Goal: Task Accomplishment & Management: Complete application form

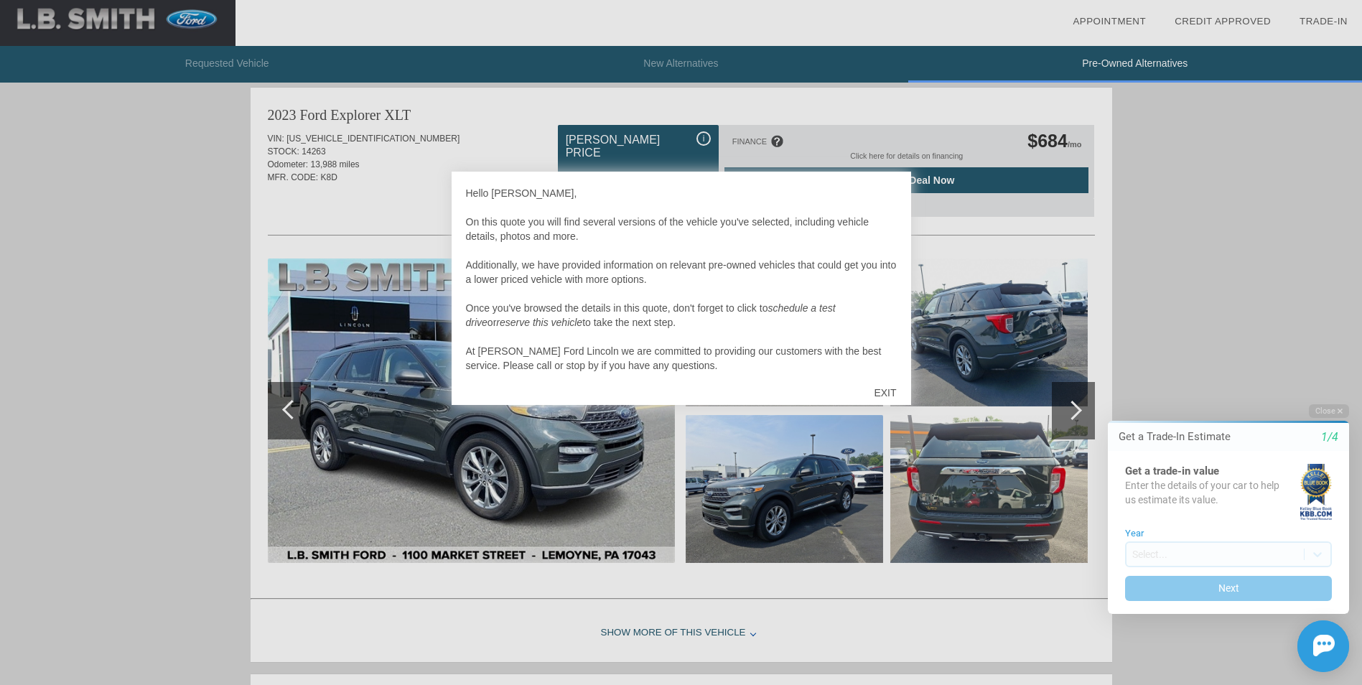
scroll to position [14, 0]
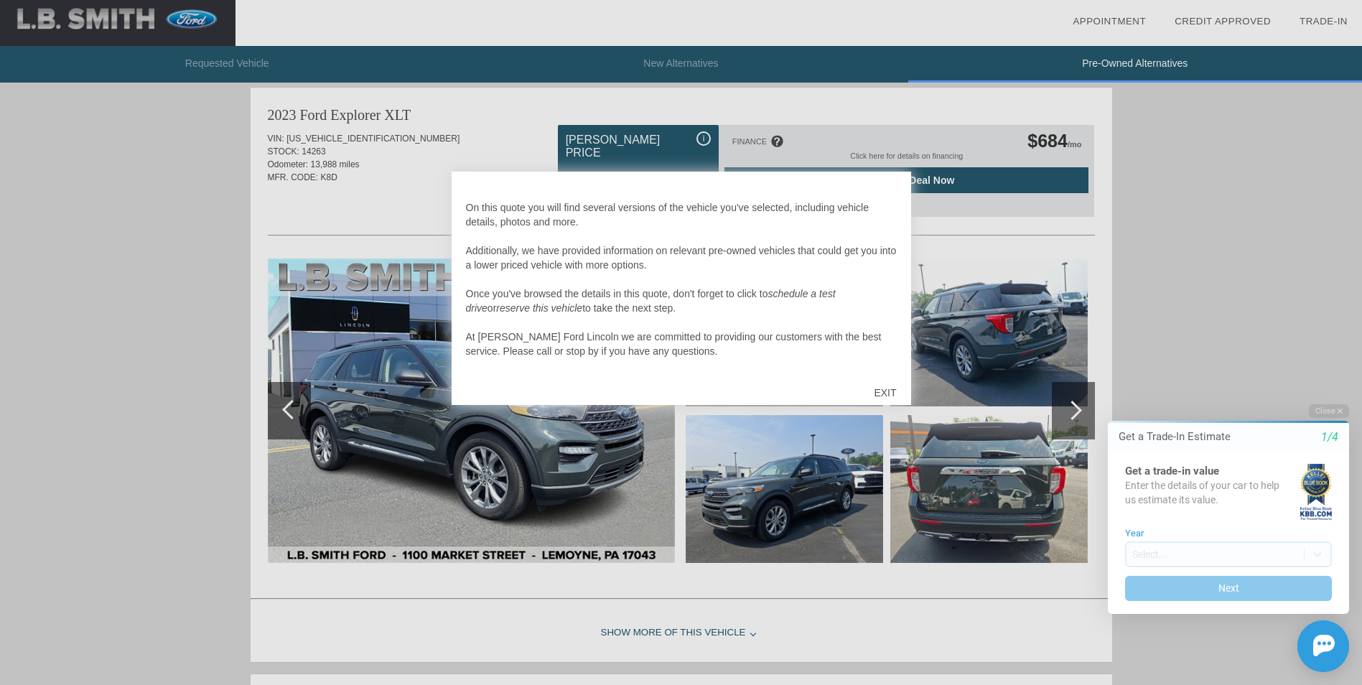
click at [874, 392] on div "EXIT" at bounding box center [885, 392] width 51 height 43
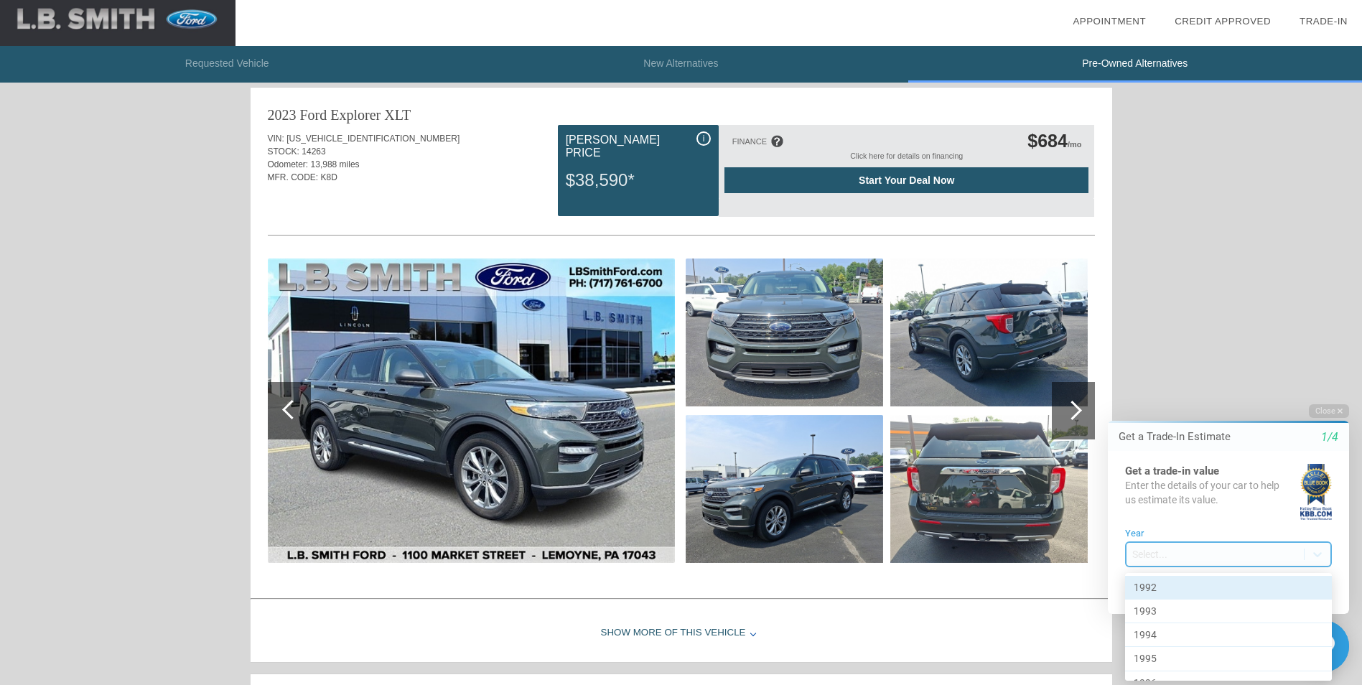
click at [1135, 391] on body "Welcome! Get a Trade-In Estimate 1/4 Get a trade-in value Enter the details of …" at bounding box center [1220, 391] width 284 height 0
click at [1151, 623] on div "2018" at bounding box center [1228, 632] width 207 height 24
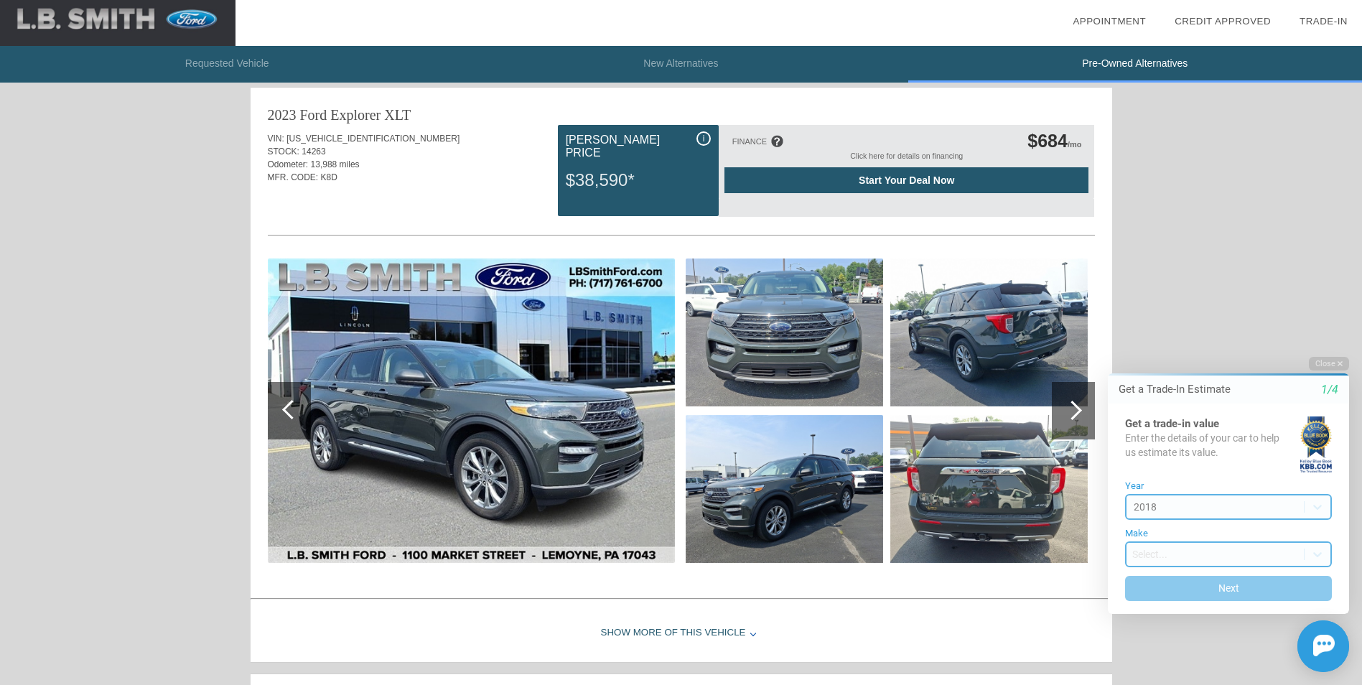
click at [1138, 344] on body "Welcome! Get a Trade-In Estimate 1/4 Get a trade-in value Enter the details of …" at bounding box center [1220, 344] width 284 height 0
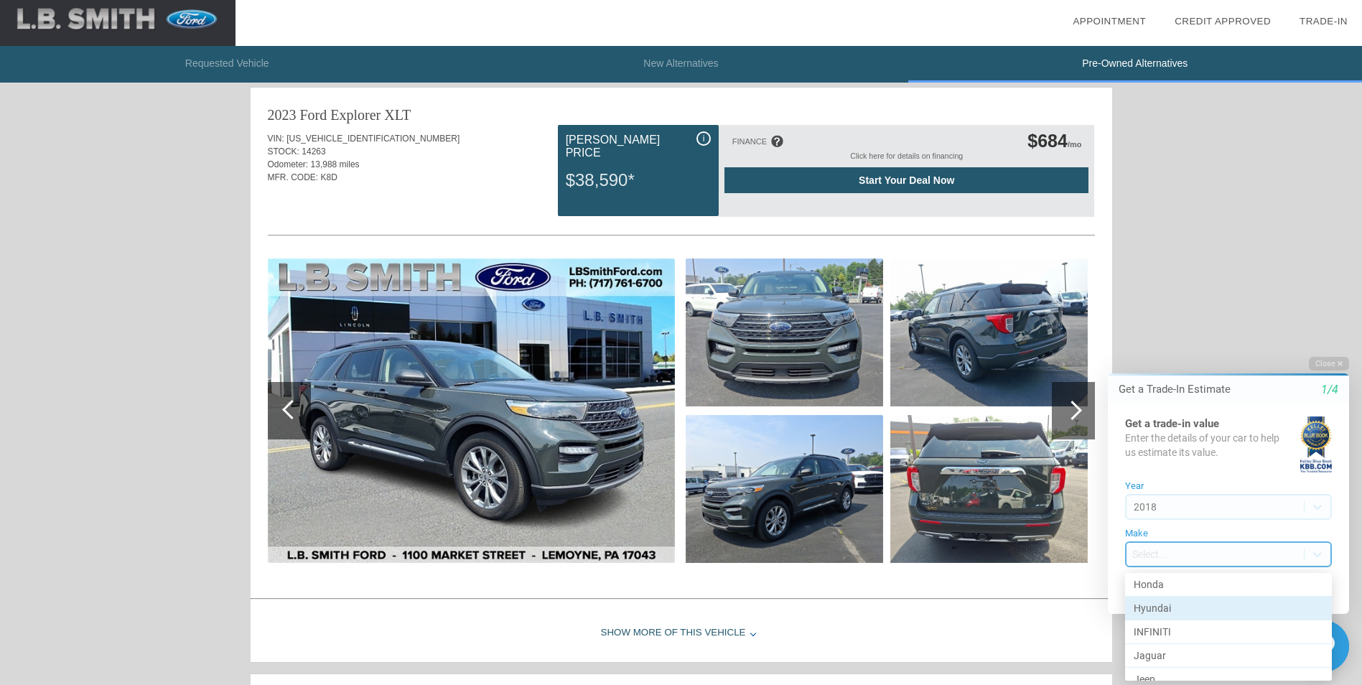
scroll to position [431, 0]
click at [1166, 585] on div "Hyundai" at bounding box center [1228, 585] width 207 height 24
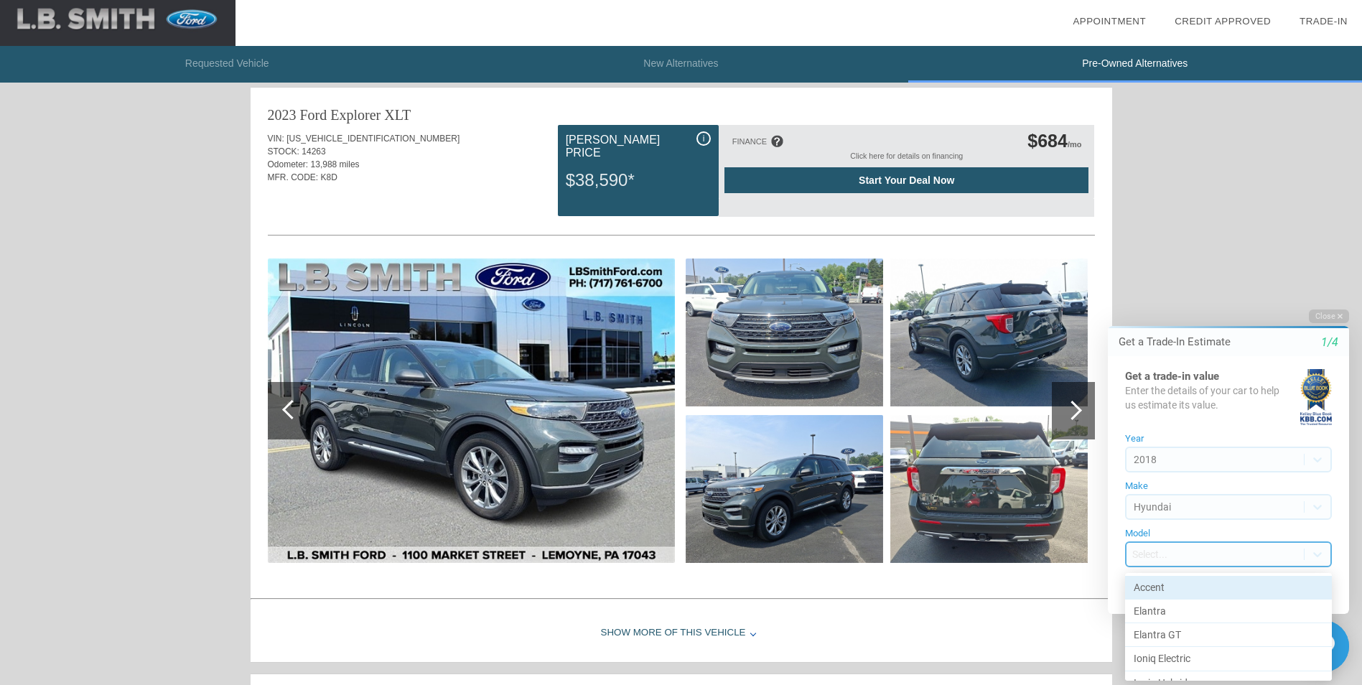
click at [1138, 297] on body "Welcome! Get a Trade-In Estimate 1/4 Get a trade-in value Enter the details of …" at bounding box center [1220, 297] width 284 height 0
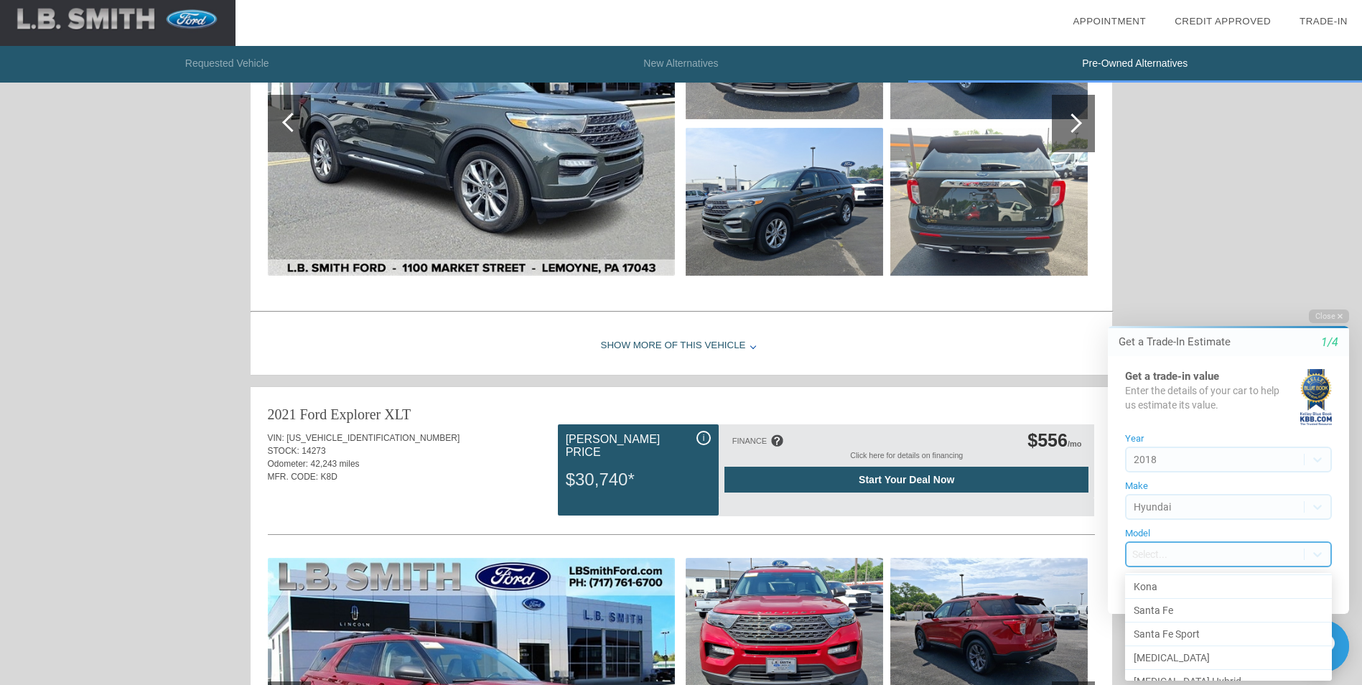
scroll to position [206, 0]
click at [1164, 670] on div "[GEOGRAPHIC_DATA]" at bounding box center [1228, 666] width 207 height 23
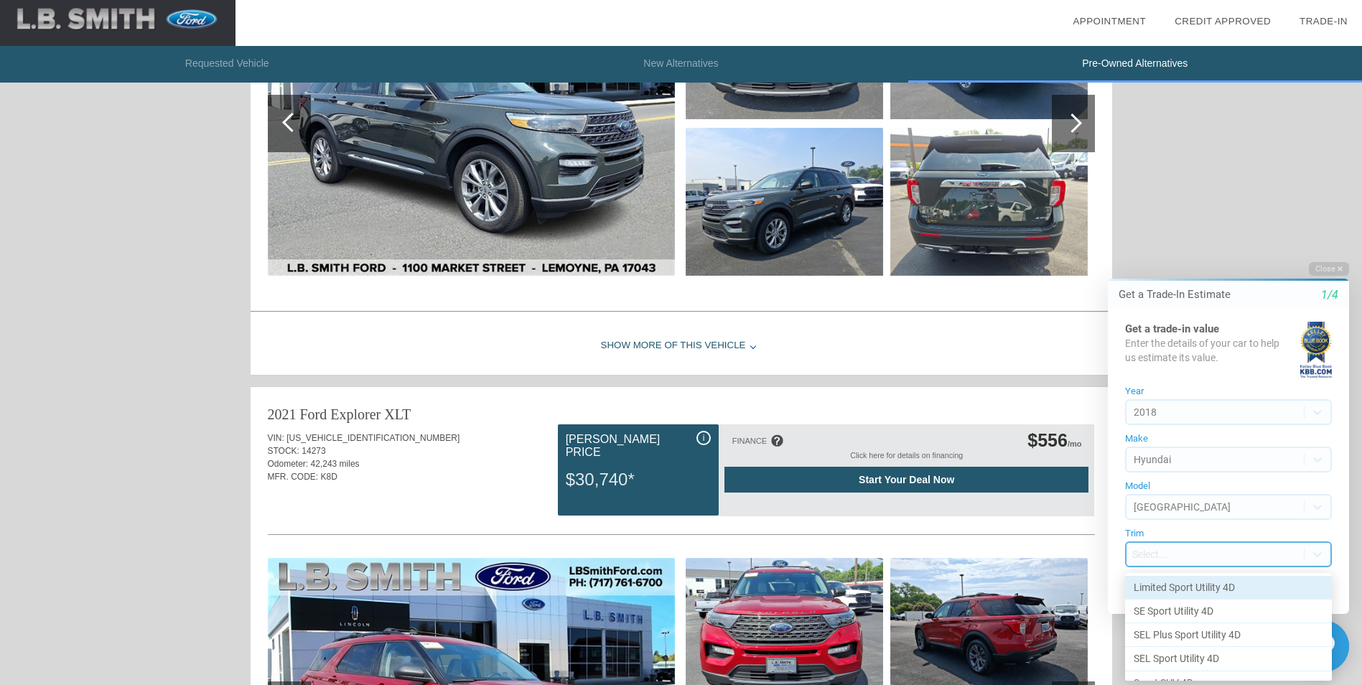
click at [1140, 249] on body "Welcome! Get a Trade-In Estimate 1/4 Get a trade-in value Enter the details of …" at bounding box center [1220, 249] width 284 height 0
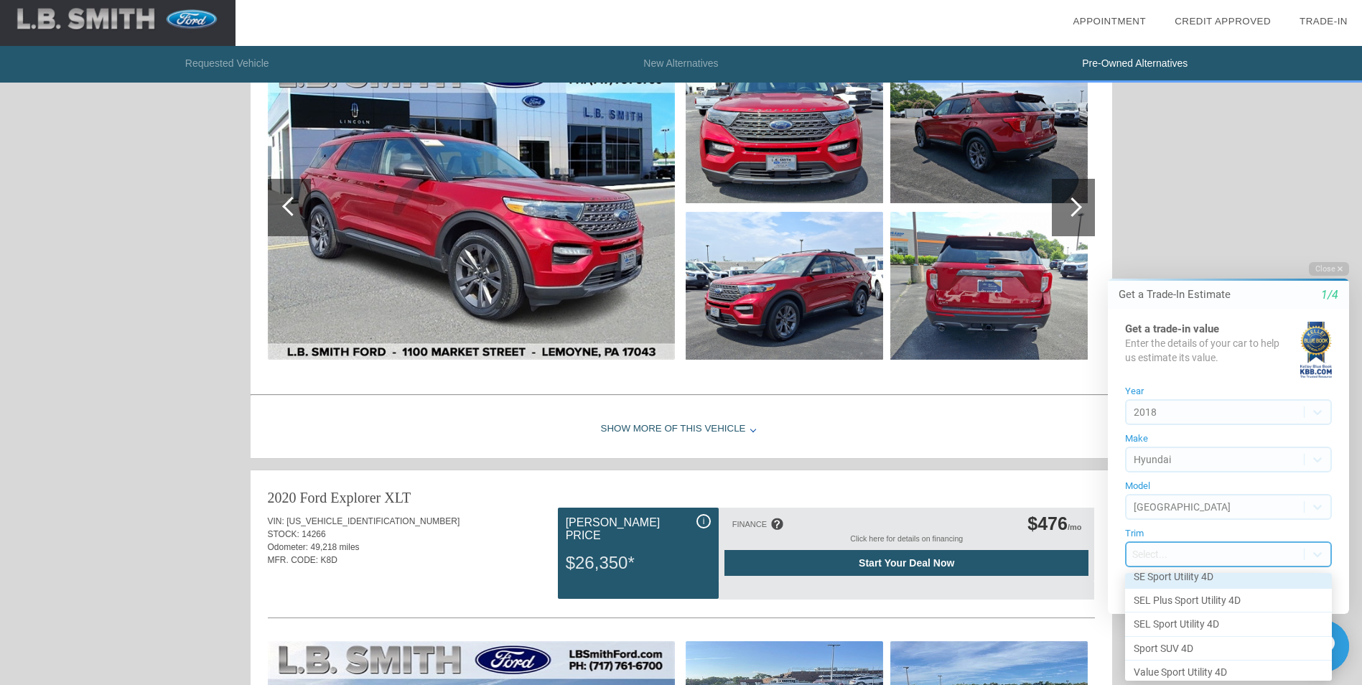
scroll to position [40, 0]
click at [1204, 618] on div "SEL Sport Utility 4D" at bounding box center [1228, 619] width 207 height 24
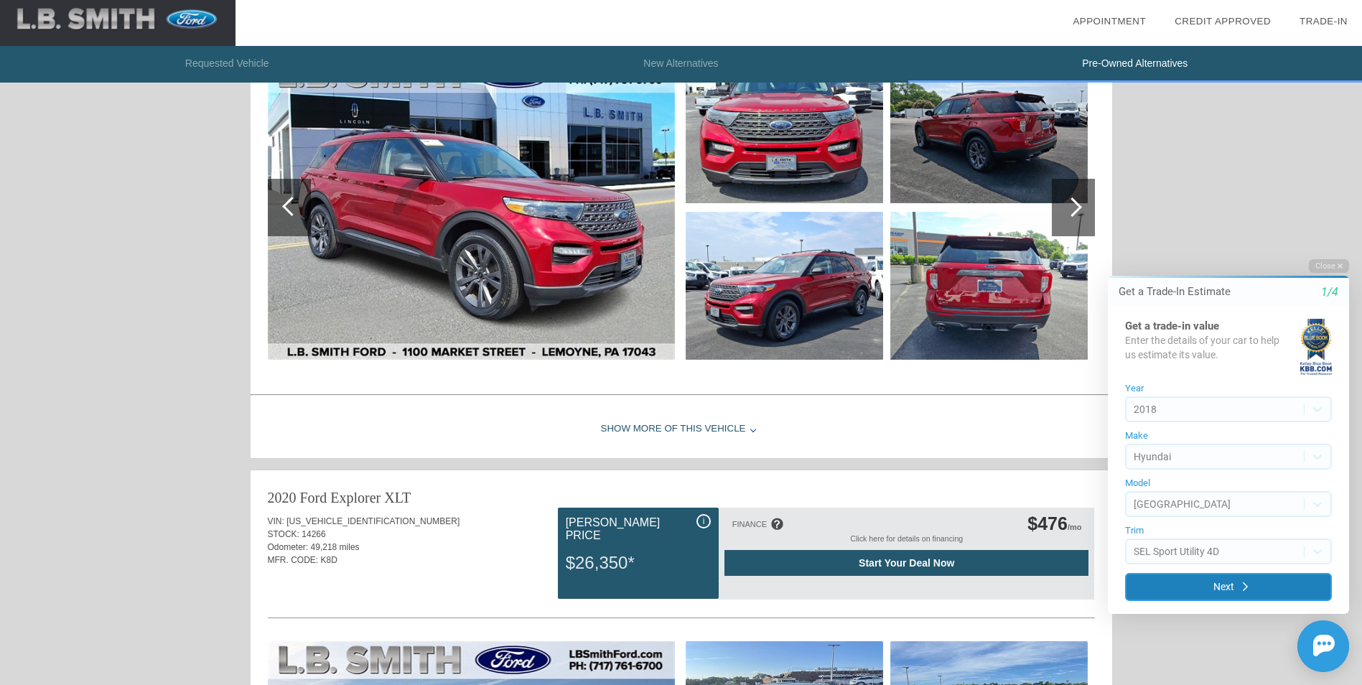
click at [1249, 580] on button "Next" at bounding box center [1228, 587] width 207 height 28
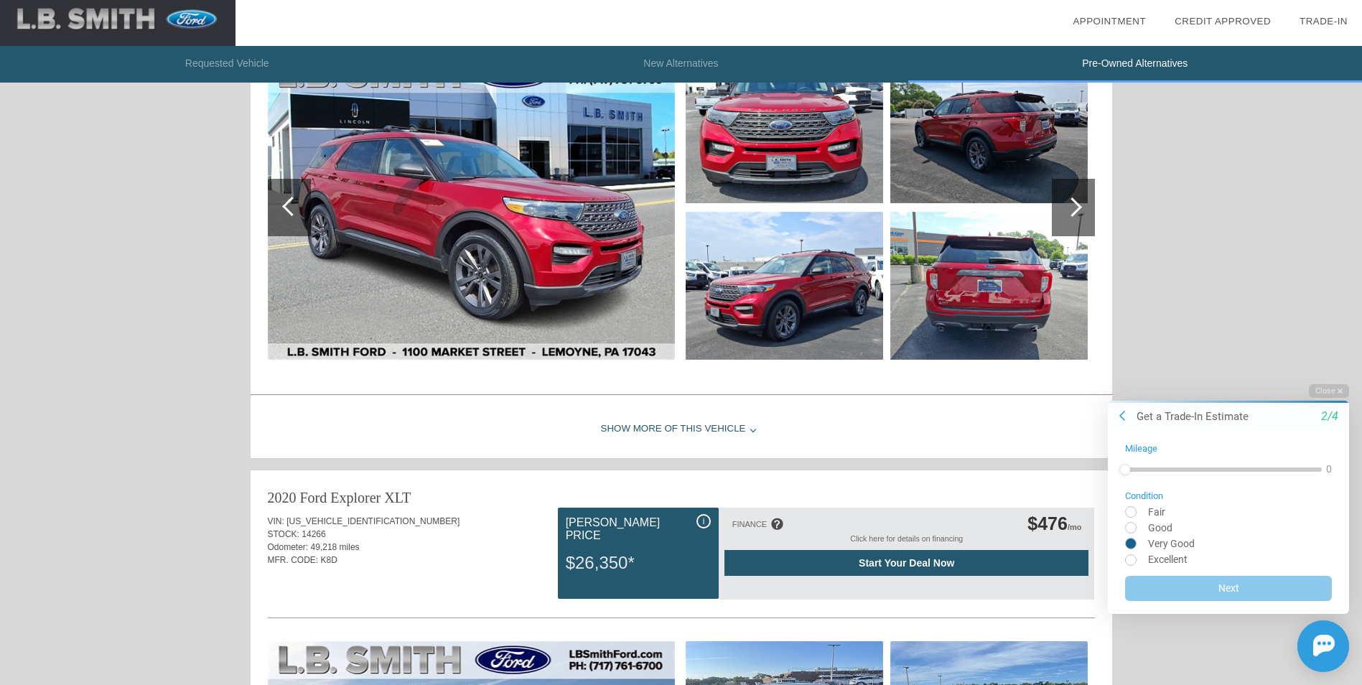
click at [1131, 539] on input "radio" at bounding box center [1228, 542] width 207 height 11
radio input "true"
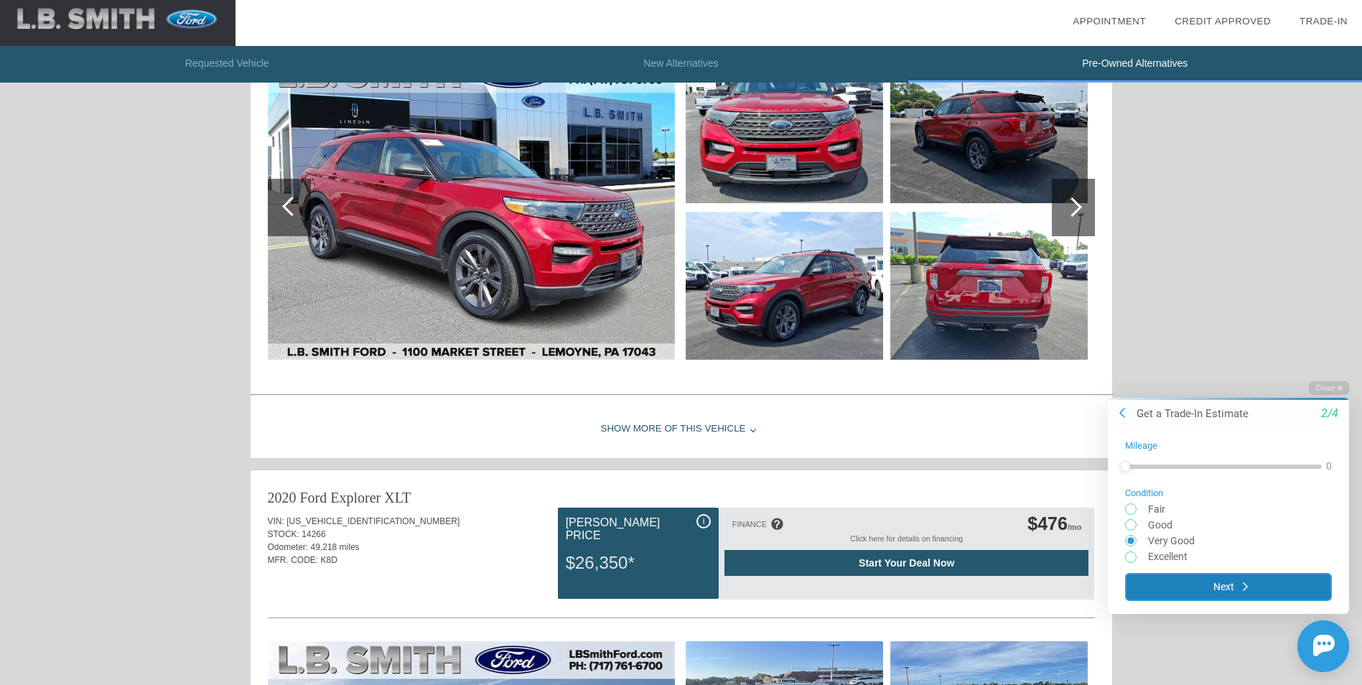
click at [1255, 583] on button "Next" at bounding box center [1228, 586] width 207 height 28
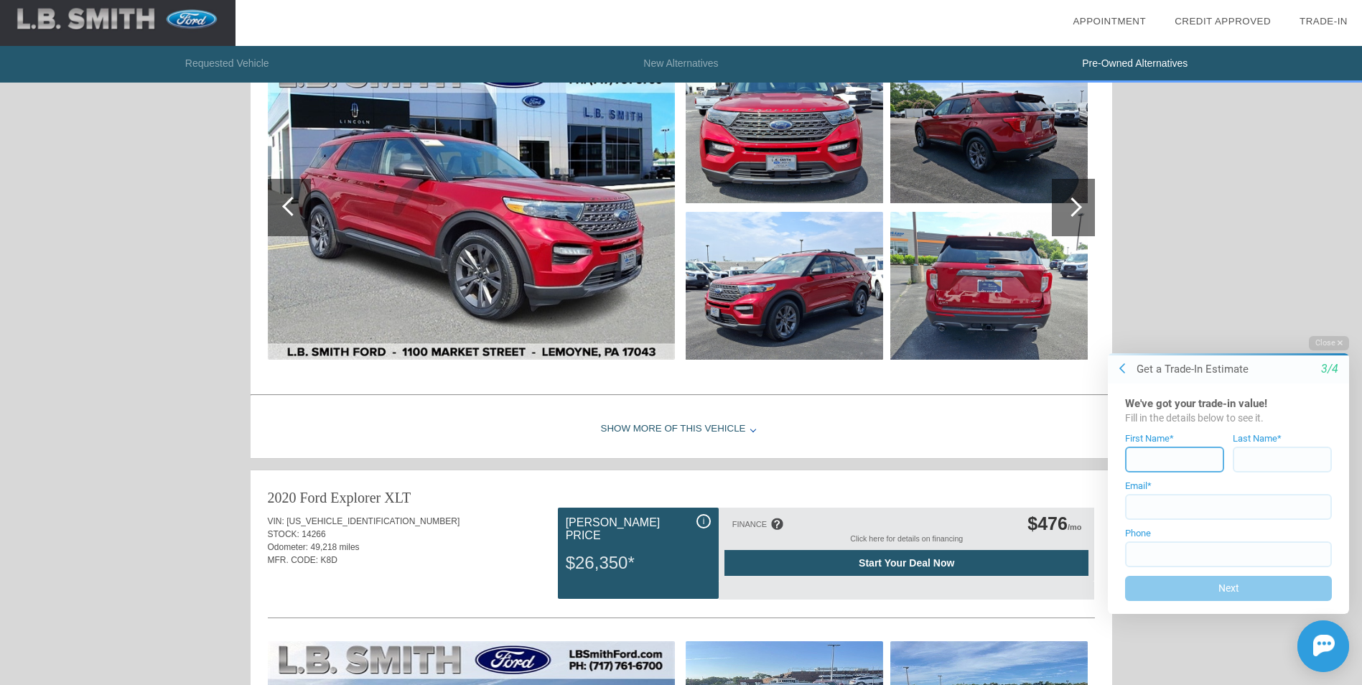
click at [1140, 457] on input at bounding box center [1174, 460] width 99 height 26
type input "[PERSON_NAME]"
type input "Prescott"
type input "[EMAIL_ADDRESS][DOMAIN_NAME]"
type input "[PHONE_NUMBER]"
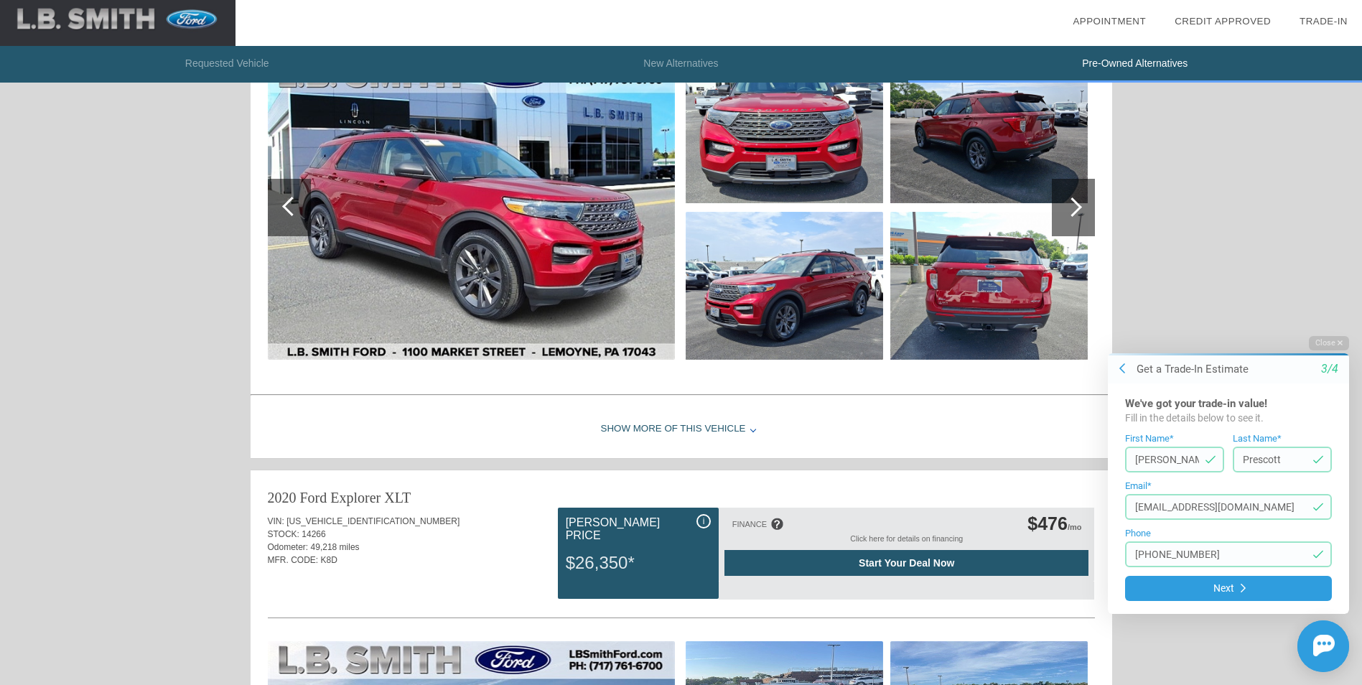
drag, startPoint x: 1212, startPoint y: 550, endPoint x: 1097, endPoint y: 561, distance: 116.1
click at [1097, 561] on div "Close Get a Trade-In Estimate [DATE]'ve got your trade-in value! Fill in the de…" at bounding box center [1220, 504] width 259 height 336
click at [1237, 590] on button "Next" at bounding box center [1228, 587] width 207 height 28
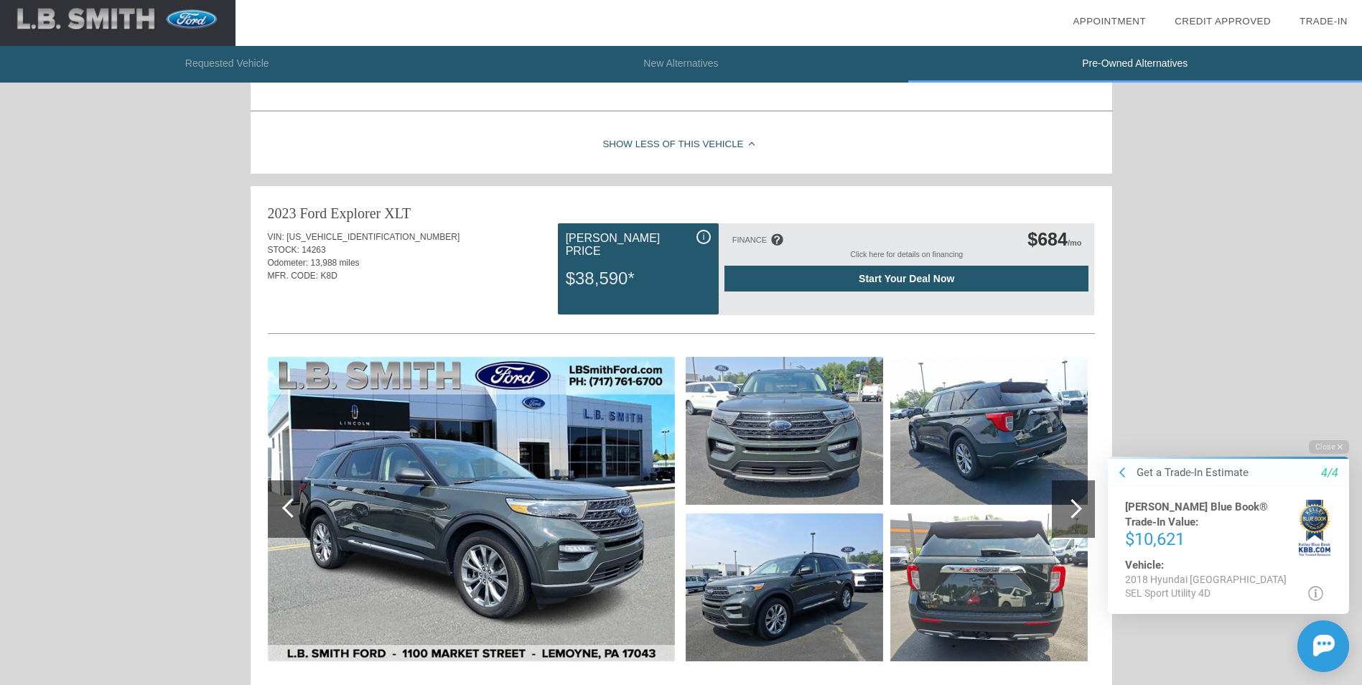
scroll to position [790, 0]
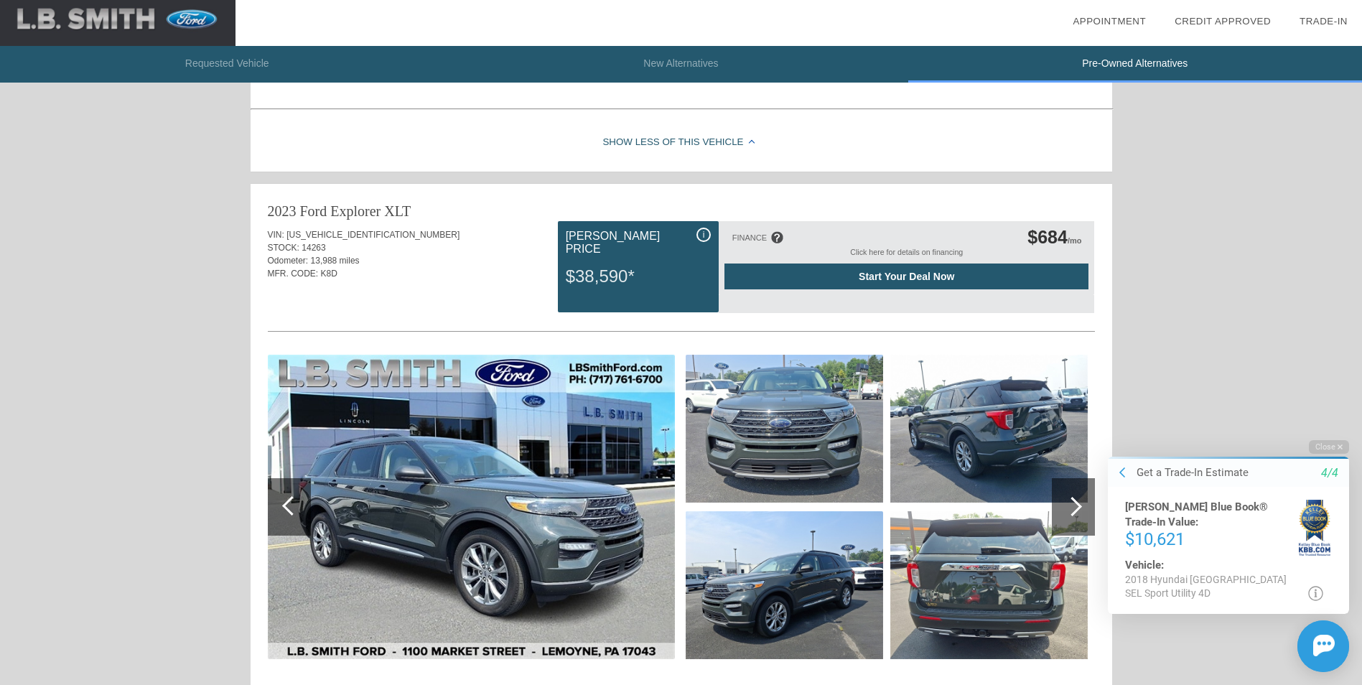
click at [1314, 595] on icon at bounding box center [1316, 592] width 15 height 15
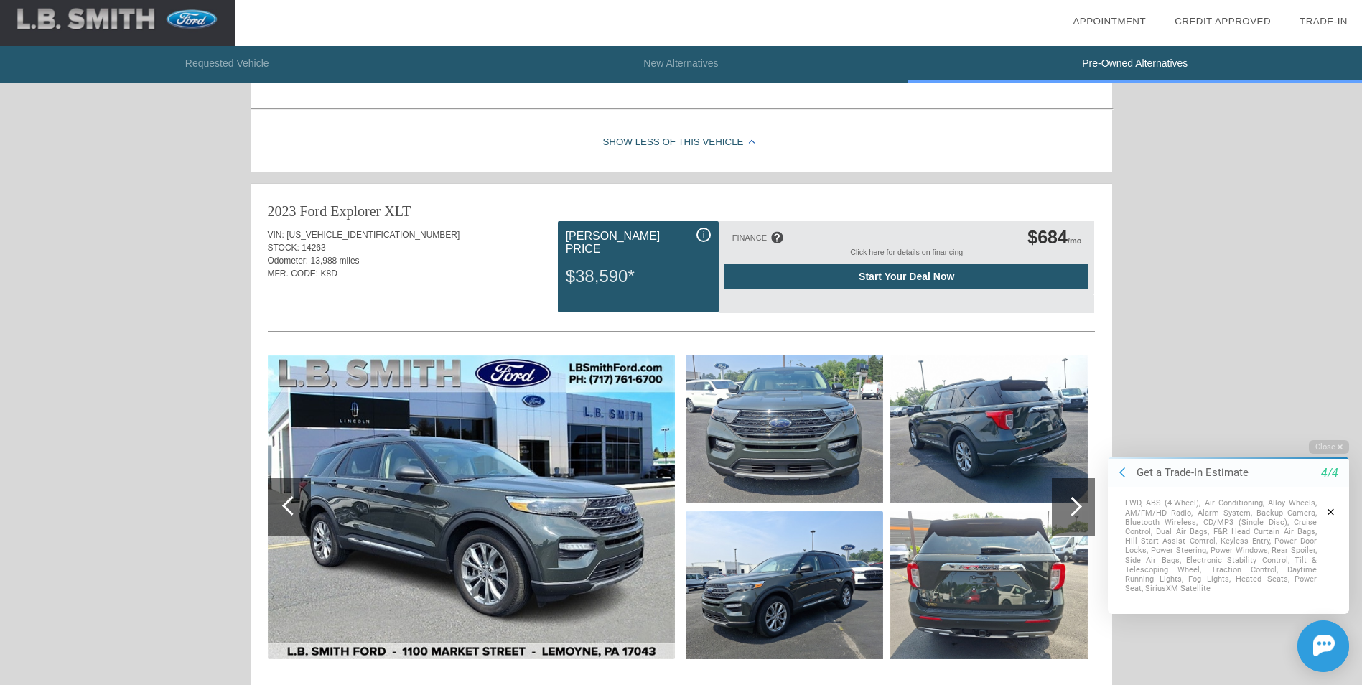
scroll to position [125, 0]
click at [1333, 511] on icon "button" at bounding box center [1331, 511] width 6 height 6
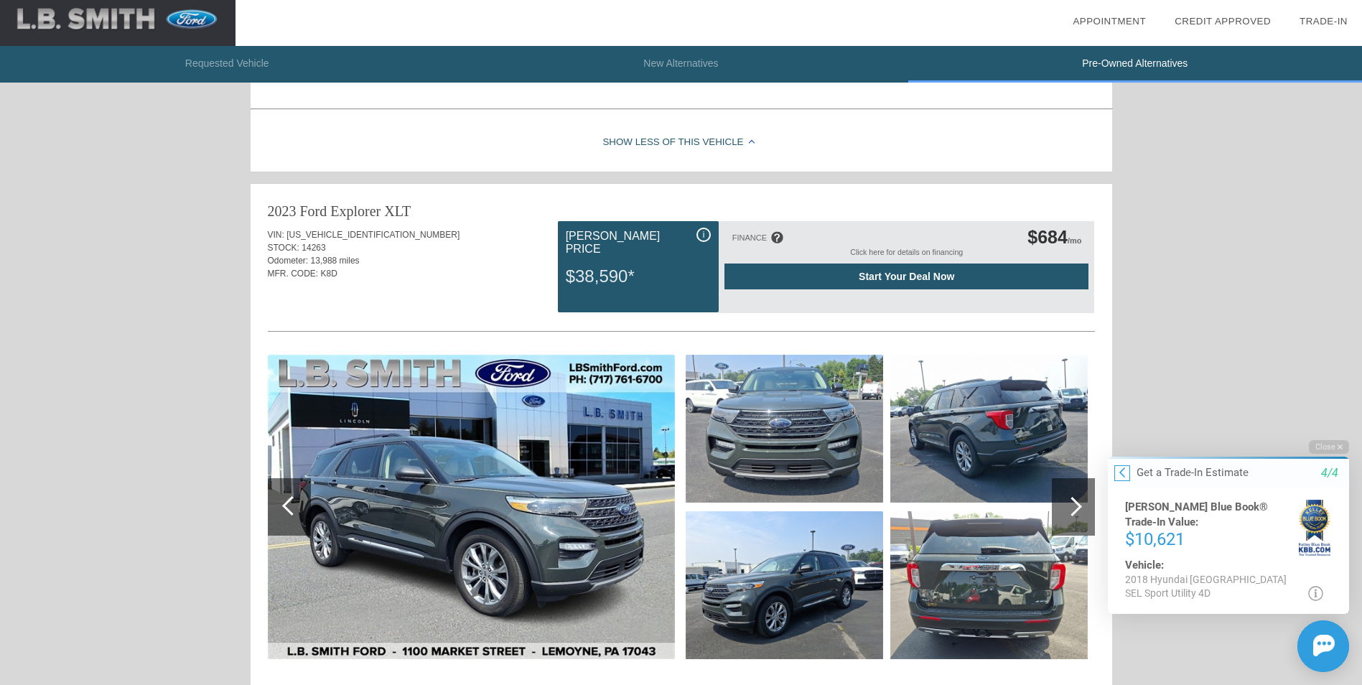
click at [1123, 472] on icon at bounding box center [1123, 471] width 6 height 11
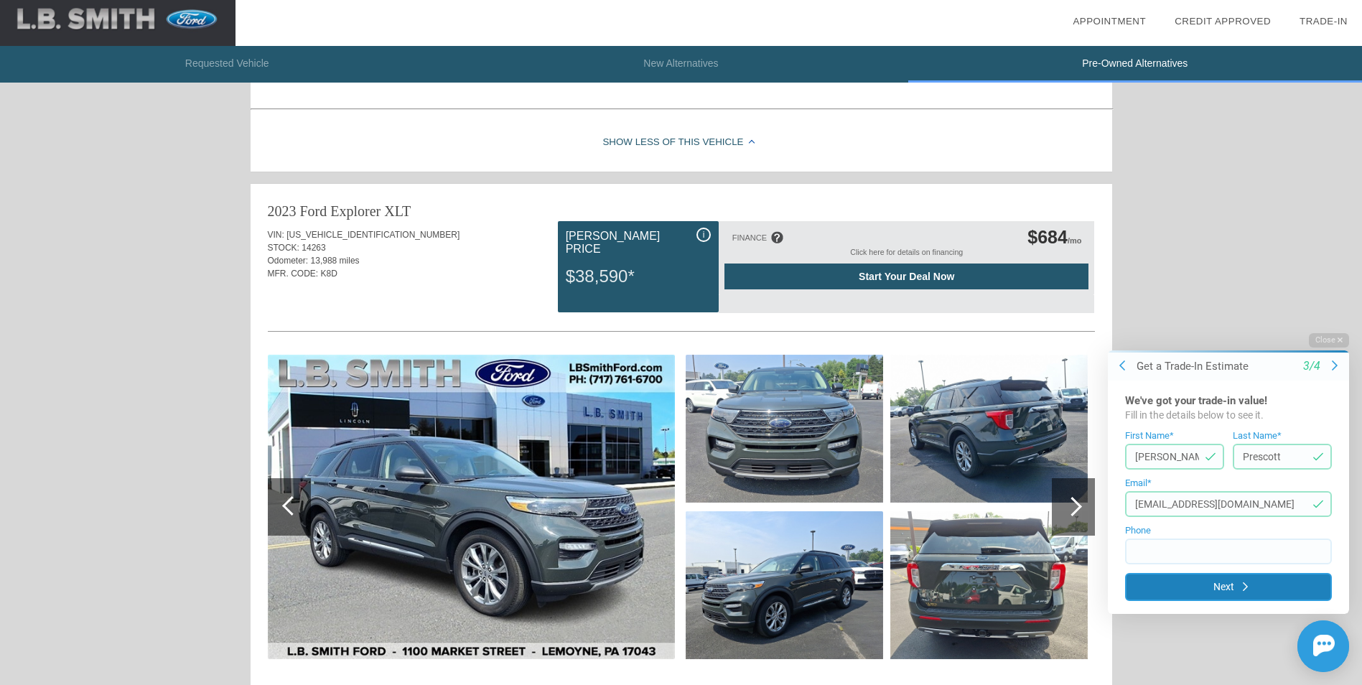
click at [1227, 588] on button "Next" at bounding box center [1228, 587] width 207 height 28
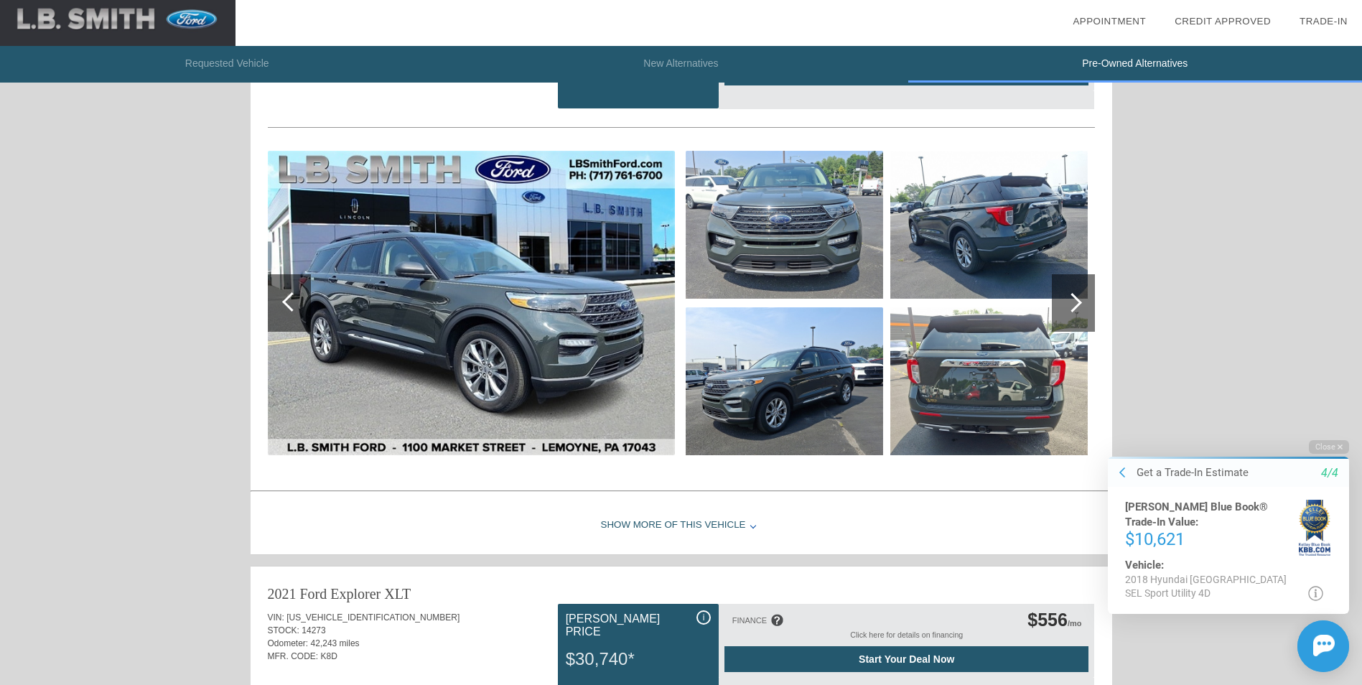
scroll to position [1057, 0]
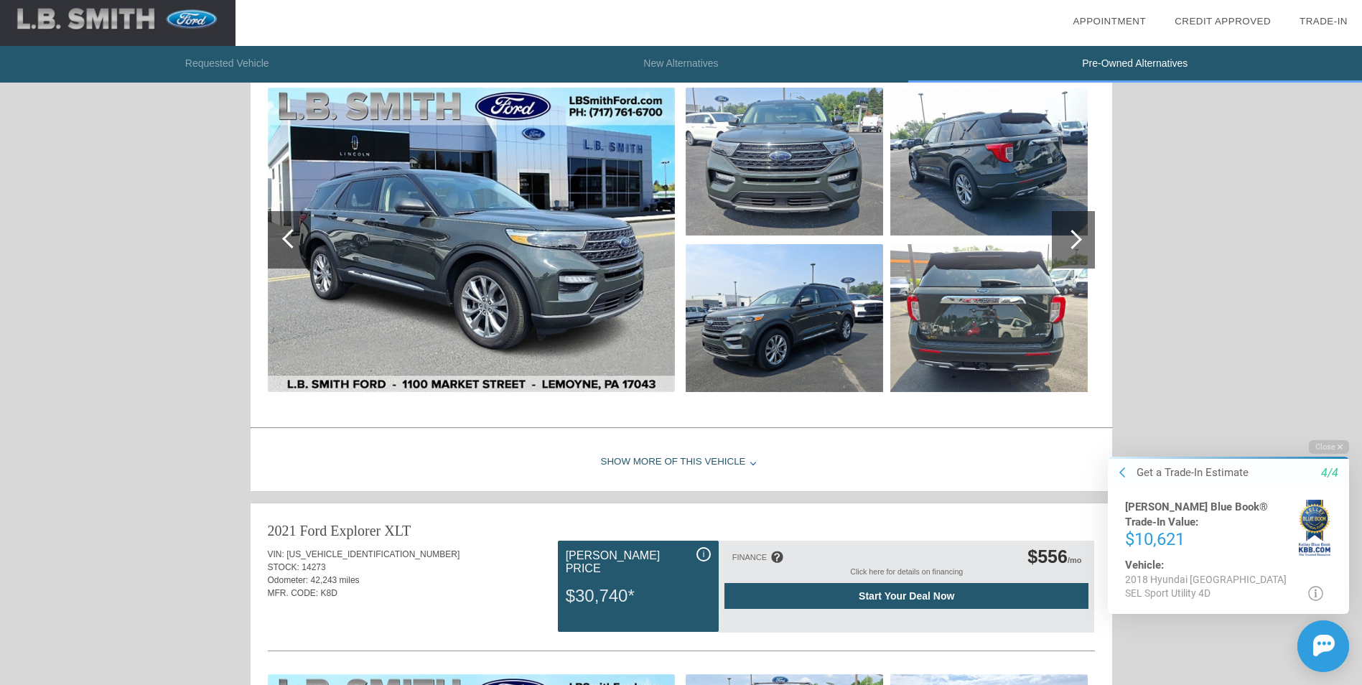
click at [751, 465] on div at bounding box center [754, 462] width 6 height 6
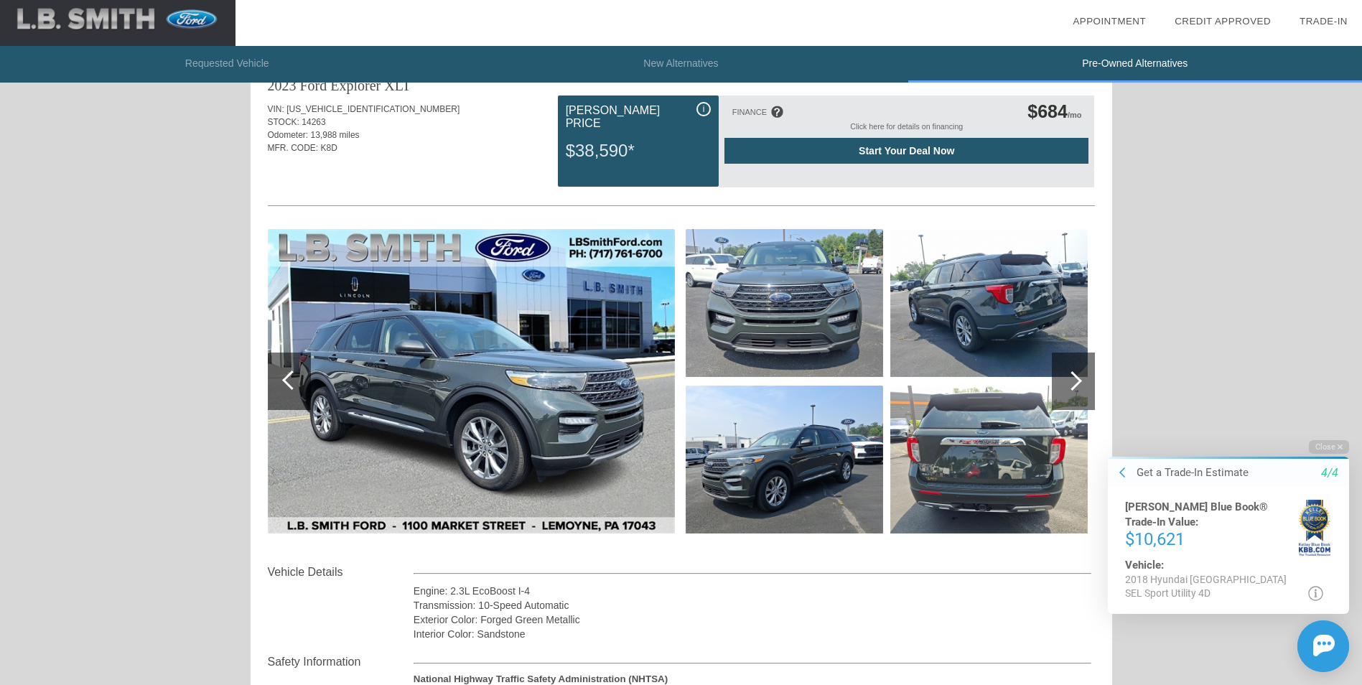
scroll to position [914, 0]
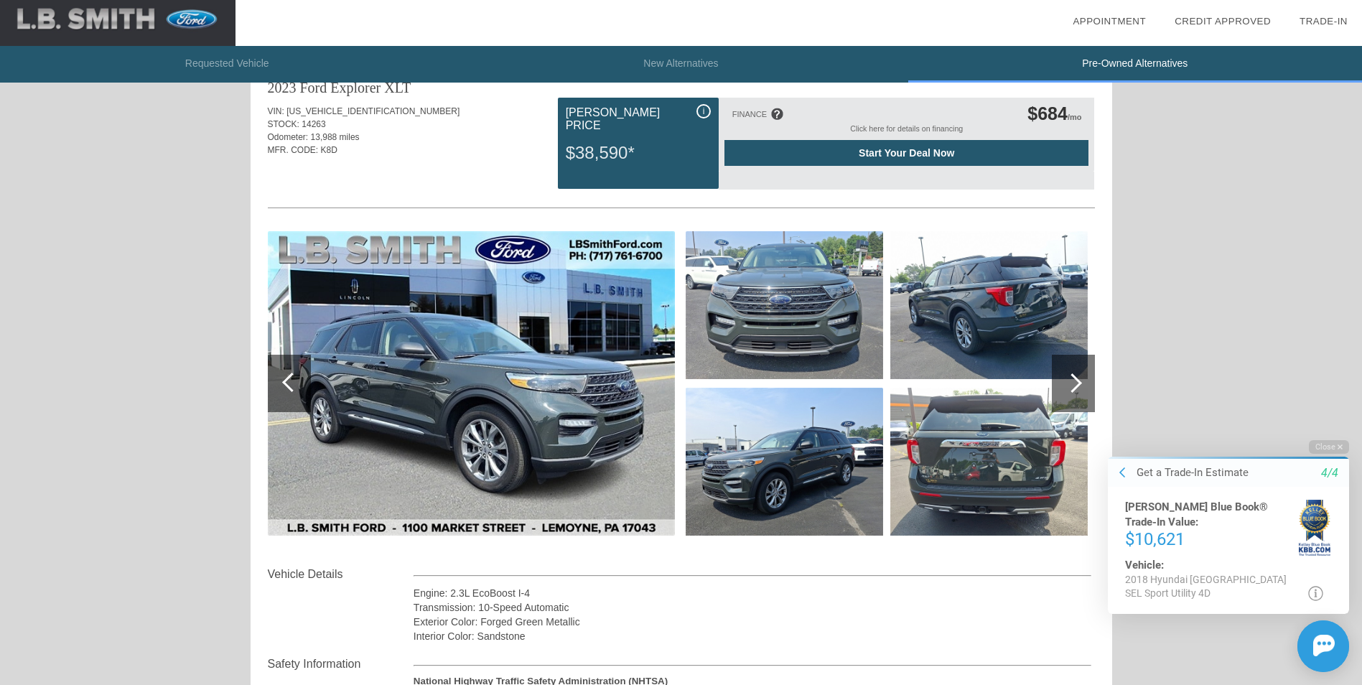
click at [1082, 384] on div at bounding box center [1072, 382] width 19 height 19
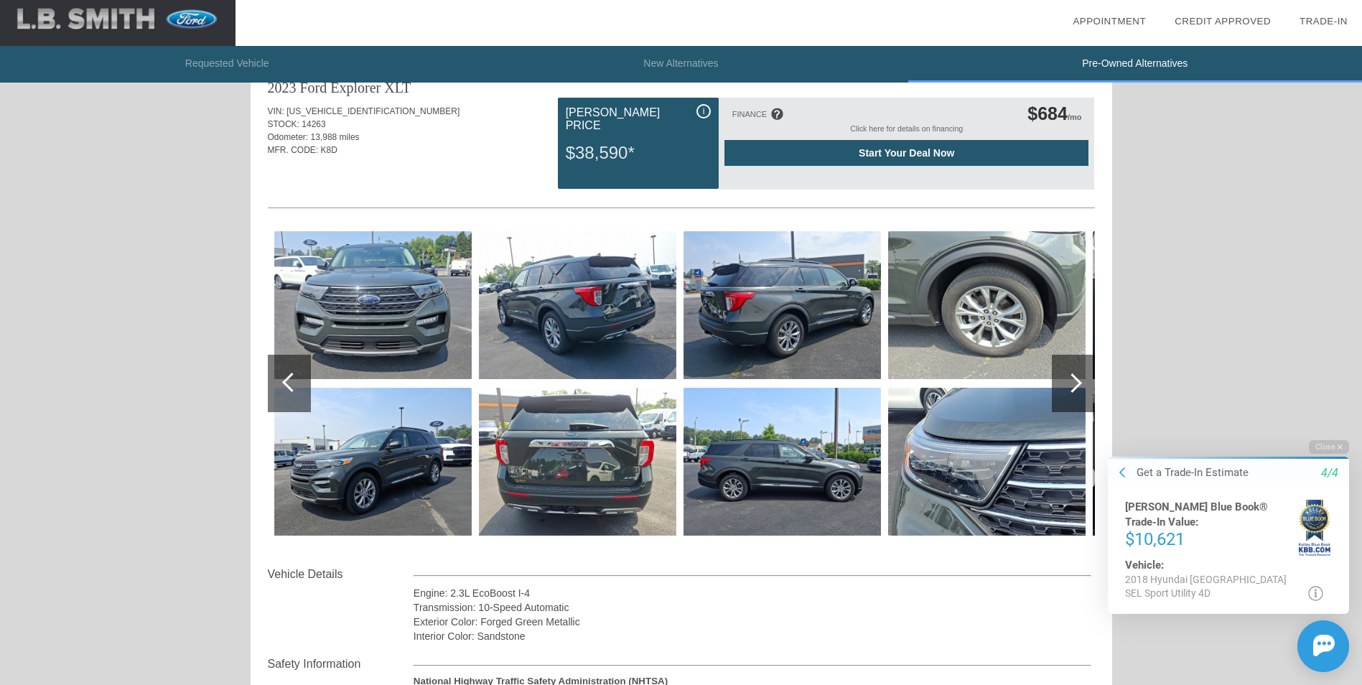
click at [1082, 384] on div at bounding box center [1073, 383] width 43 height 57
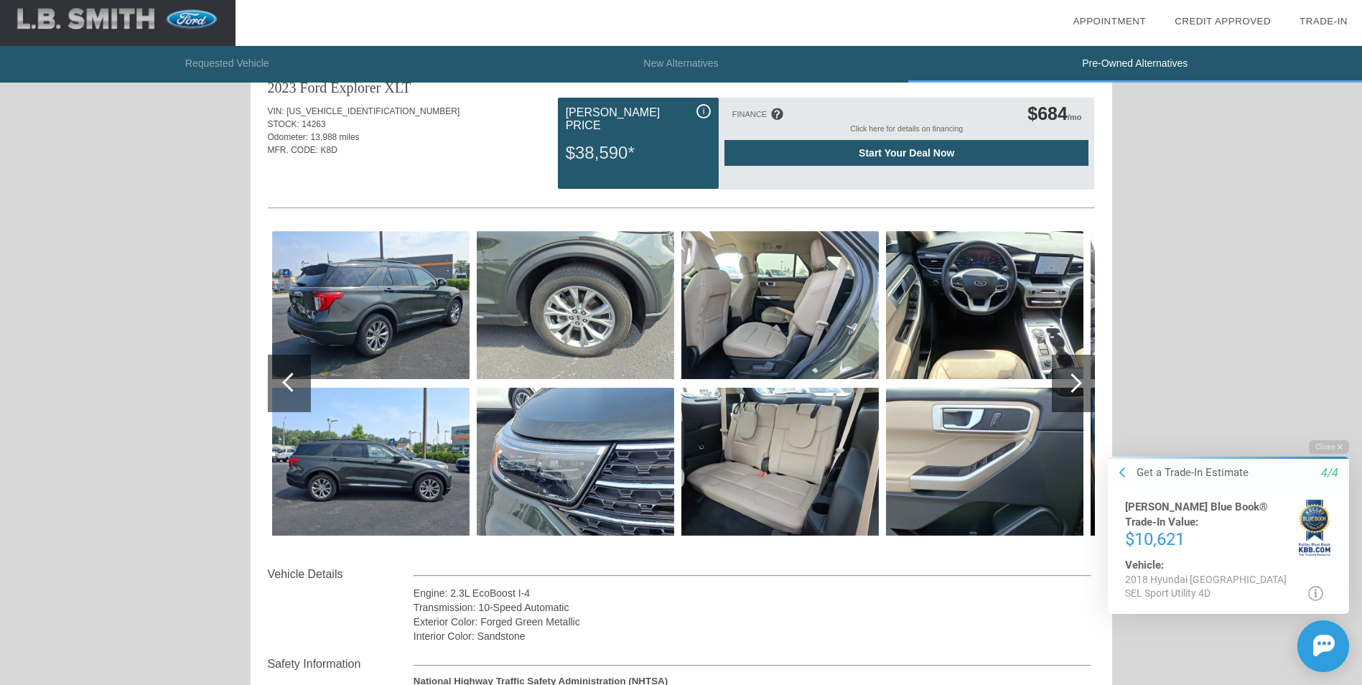
click at [1076, 384] on div at bounding box center [1072, 382] width 19 height 19
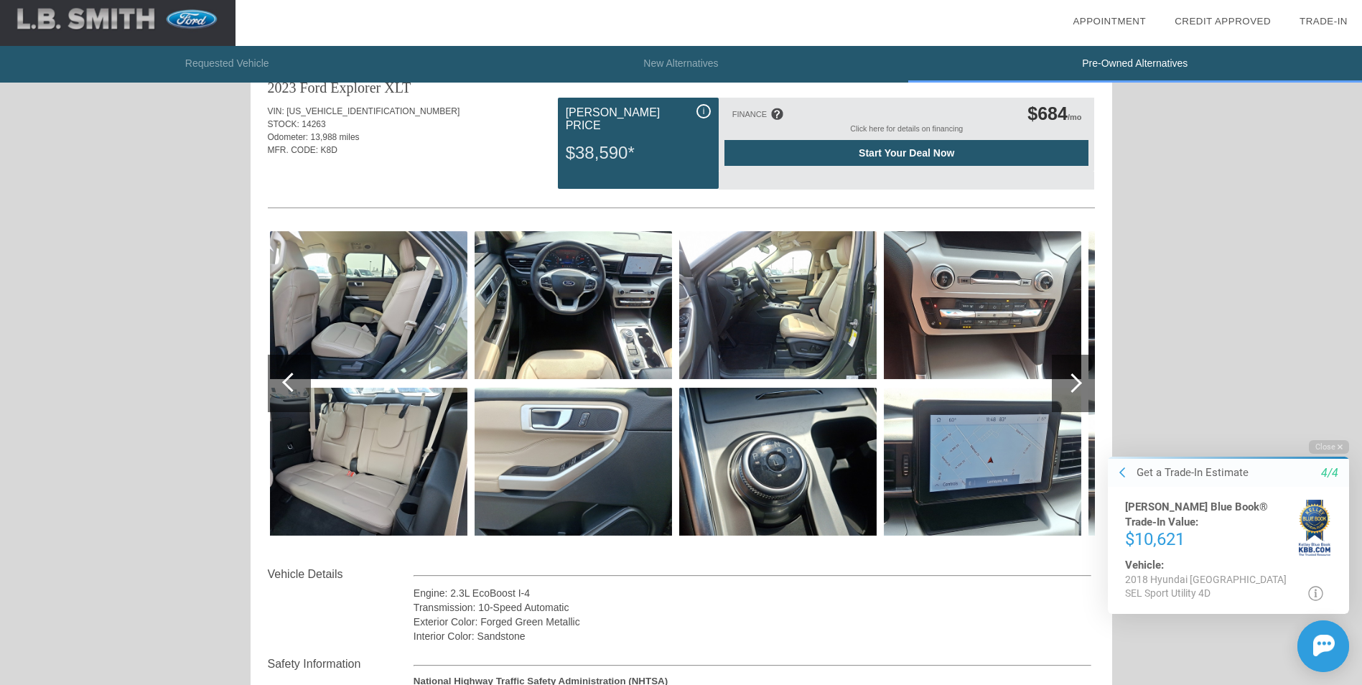
click at [1076, 384] on div at bounding box center [1072, 382] width 19 height 19
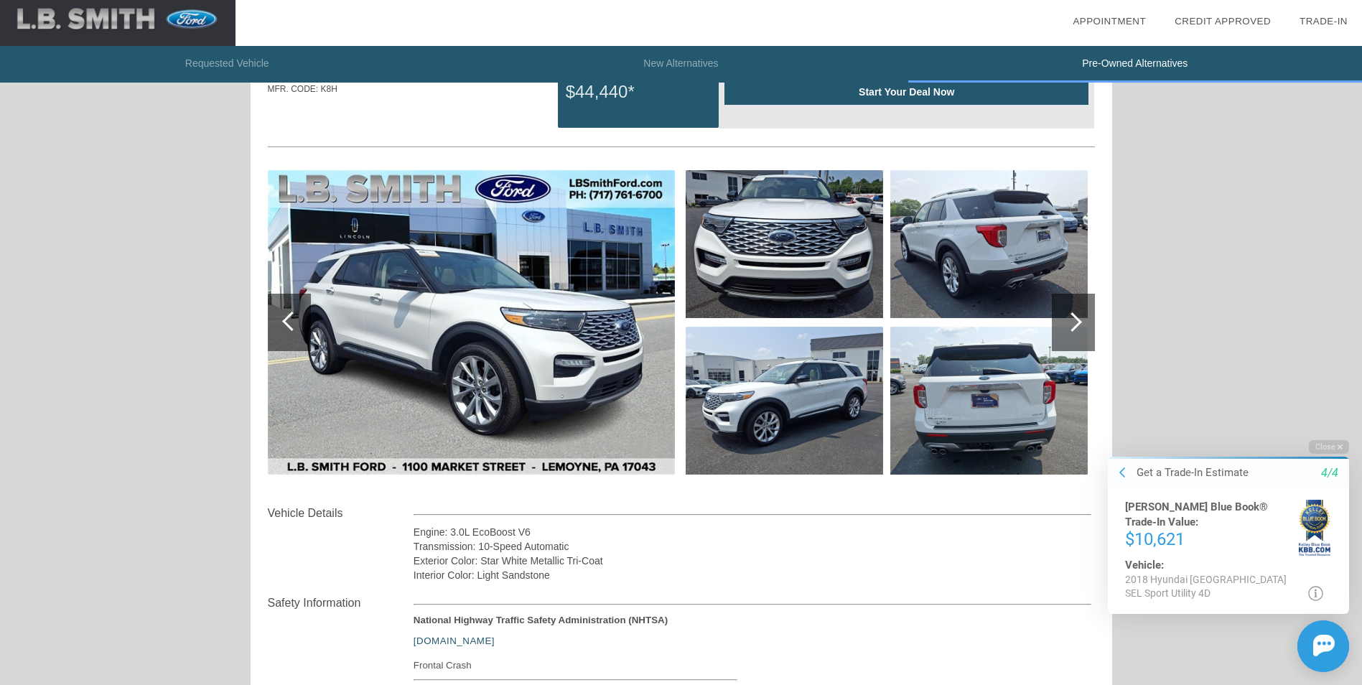
scroll to position [72, 0]
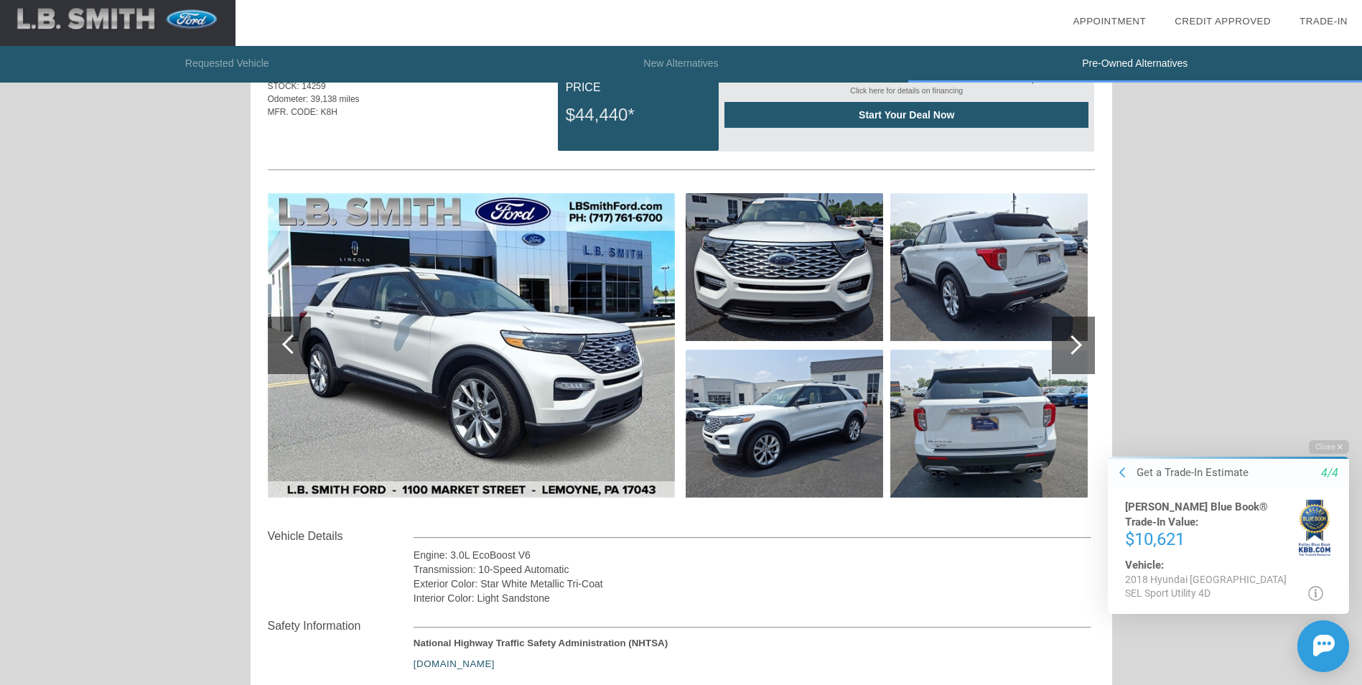
click at [1073, 348] on div at bounding box center [1072, 344] width 19 height 19
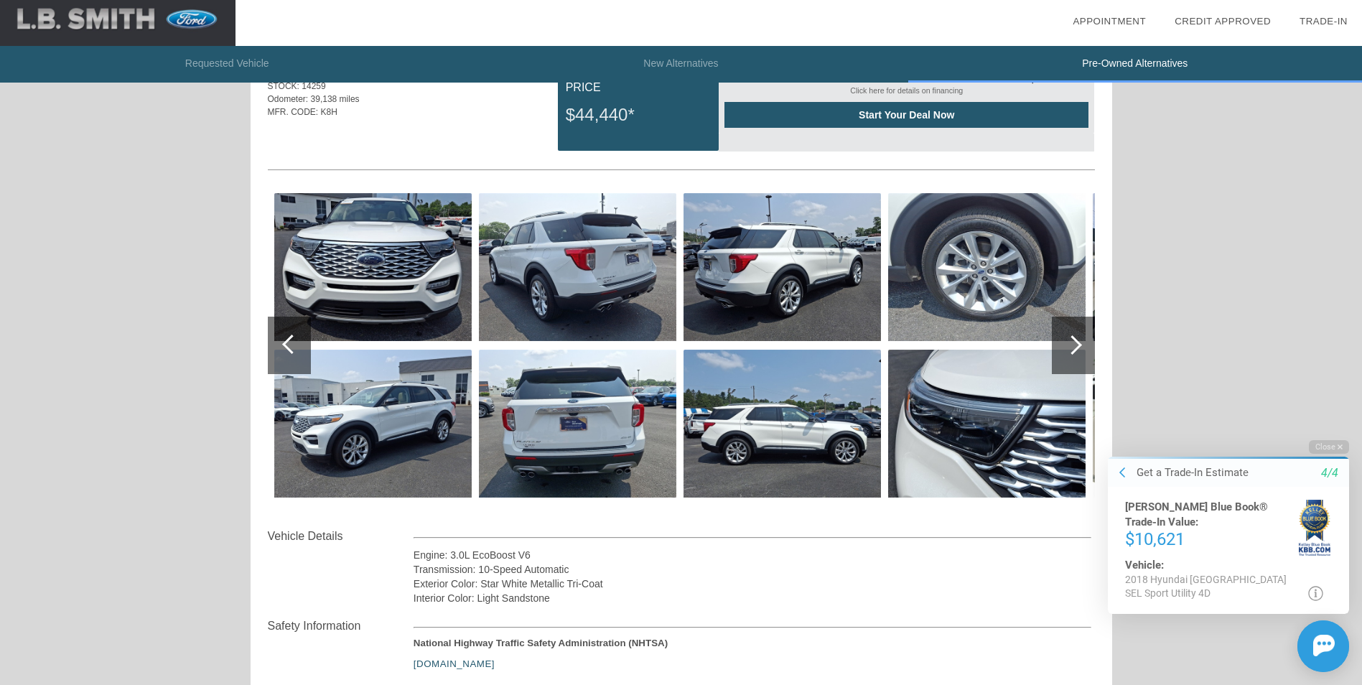
click at [1073, 348] on div at bounding box center [1072, 344] width 19 height 19
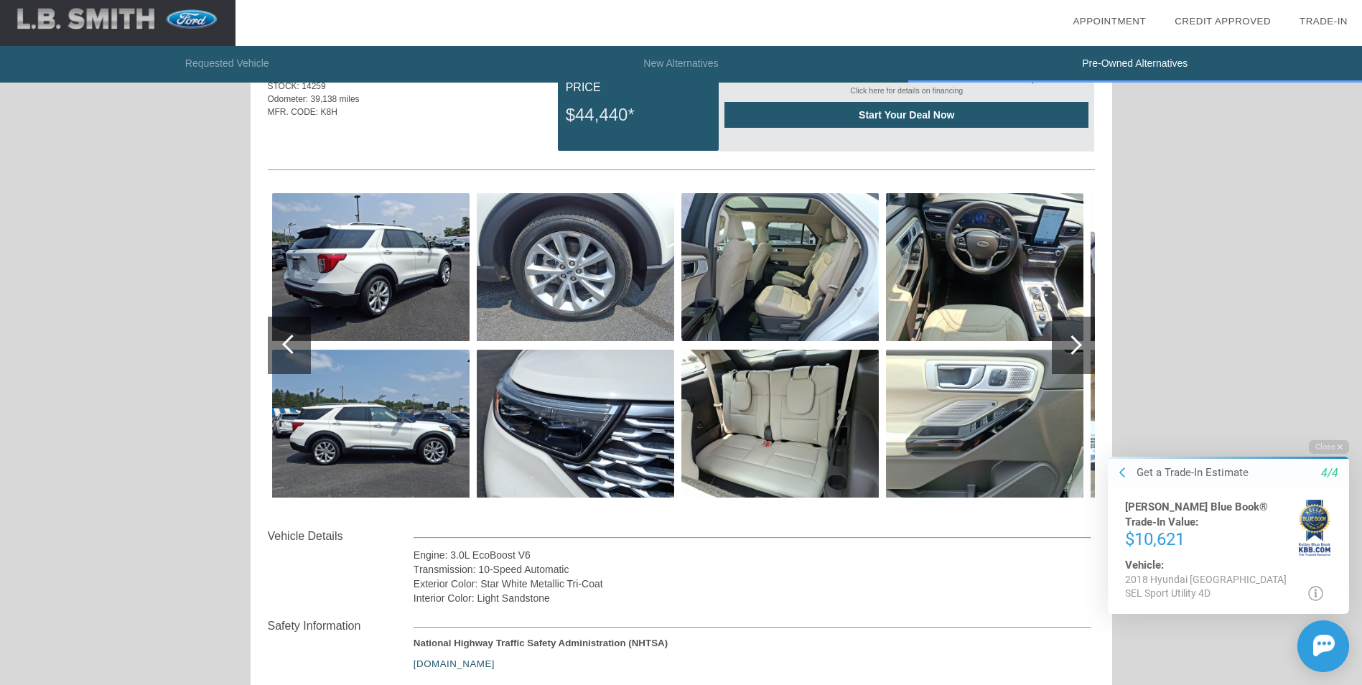
click at [1072, 347] on div at bounding box center [1072, 344] width 19 height 19
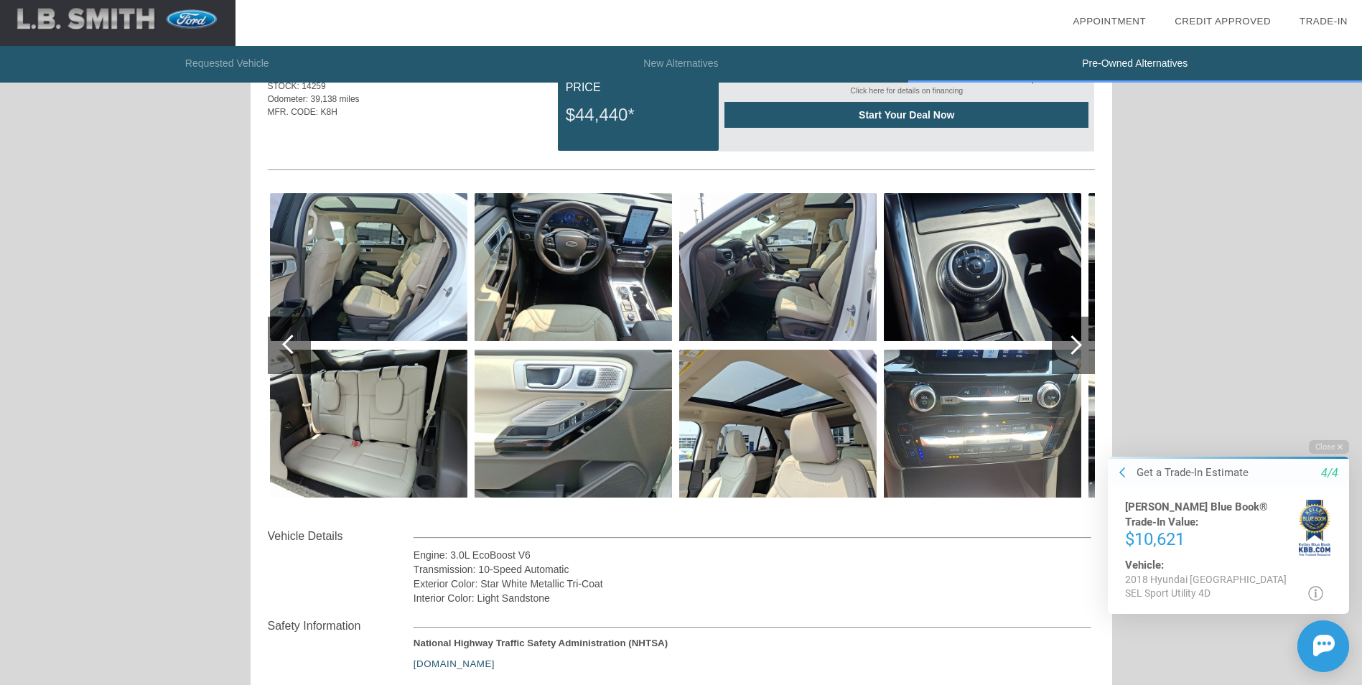
click at [1069, 346] on div at bounding box center [1072, 344] width 19 height 19
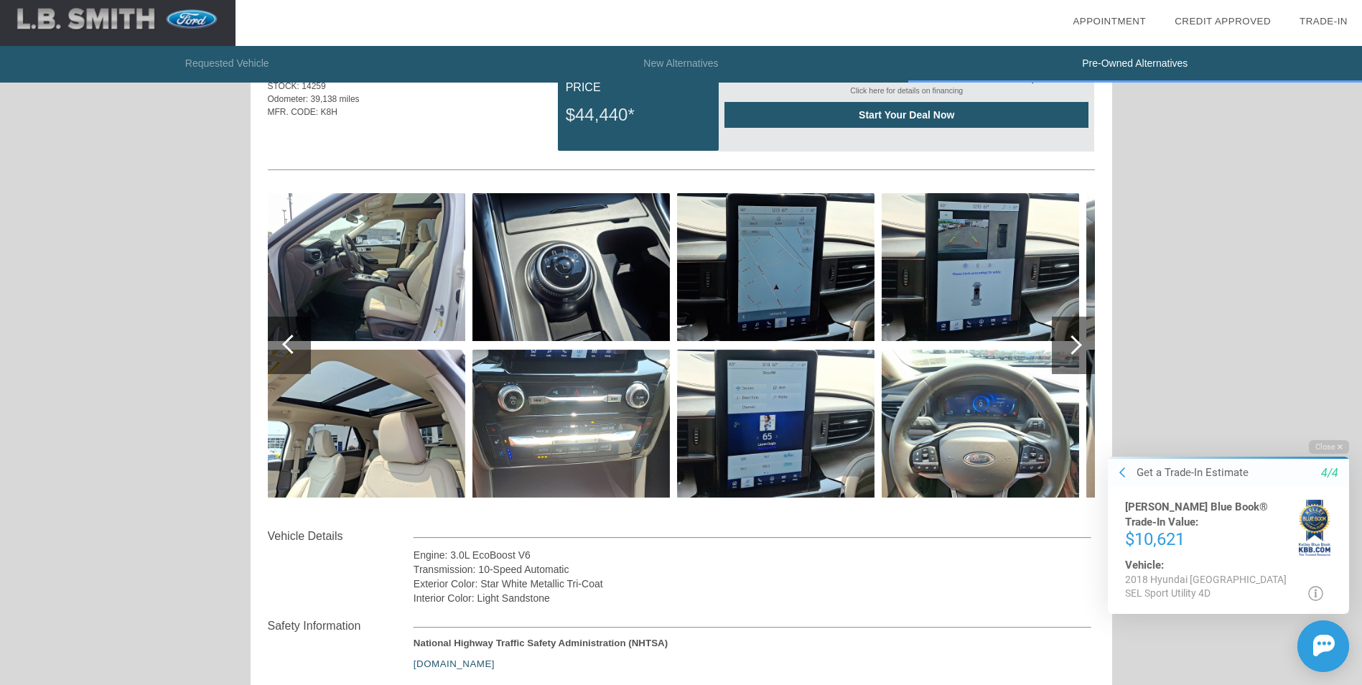
click at [1068, 346] on div at bounding box center [1072, 344] width 19 height 19
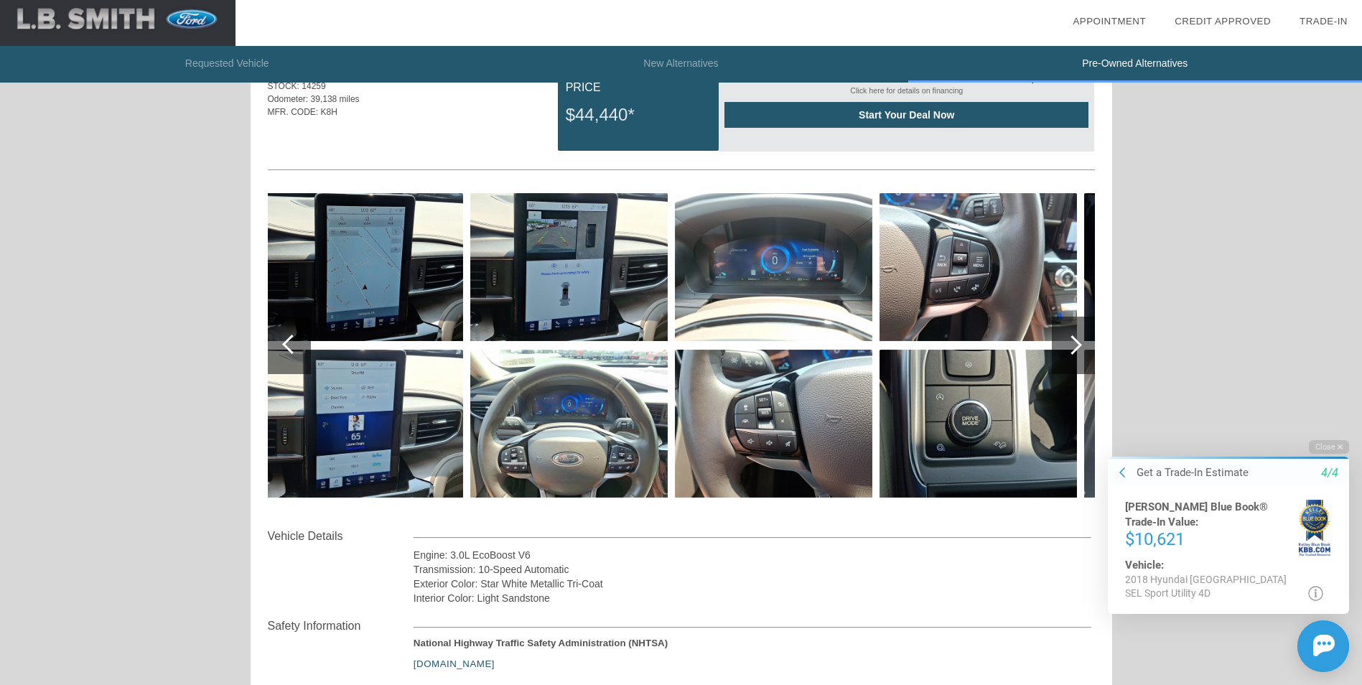
click at [1068, 346] on div at bounding box center [1072, 344] width 19 height 19
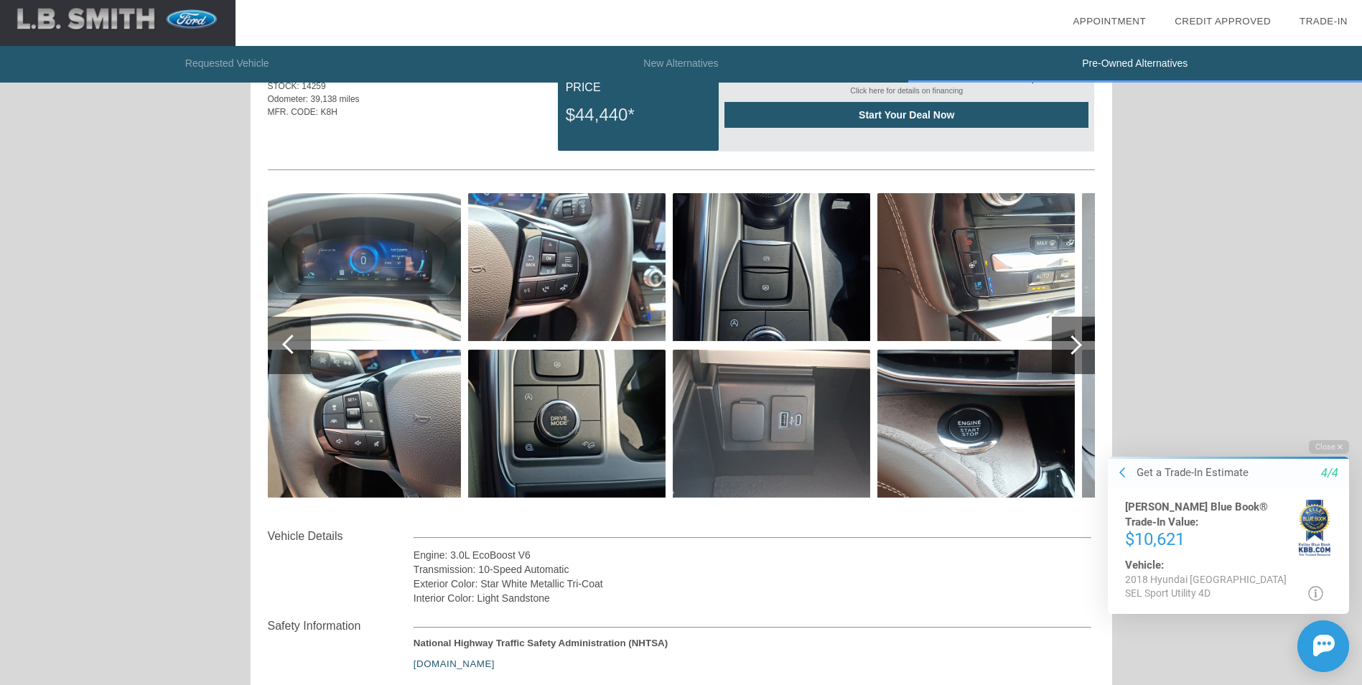
click at [1068, 346] on div at bounding box center [1072, 344] width 19 height 19
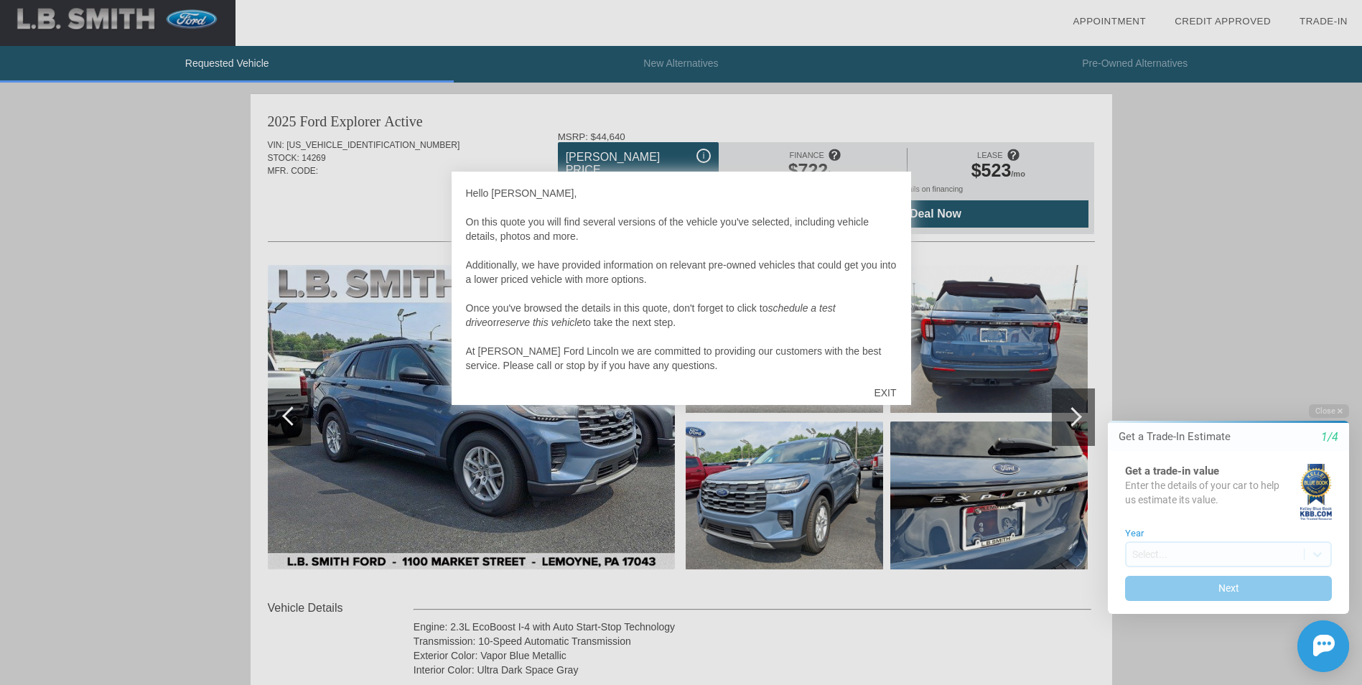
click at [1073, 417] on div at bounding box center [681, 342] width 1362 height 685
click at [879, 394] on div "EXIT" at bounding box center [885, 392] width 51 height 43
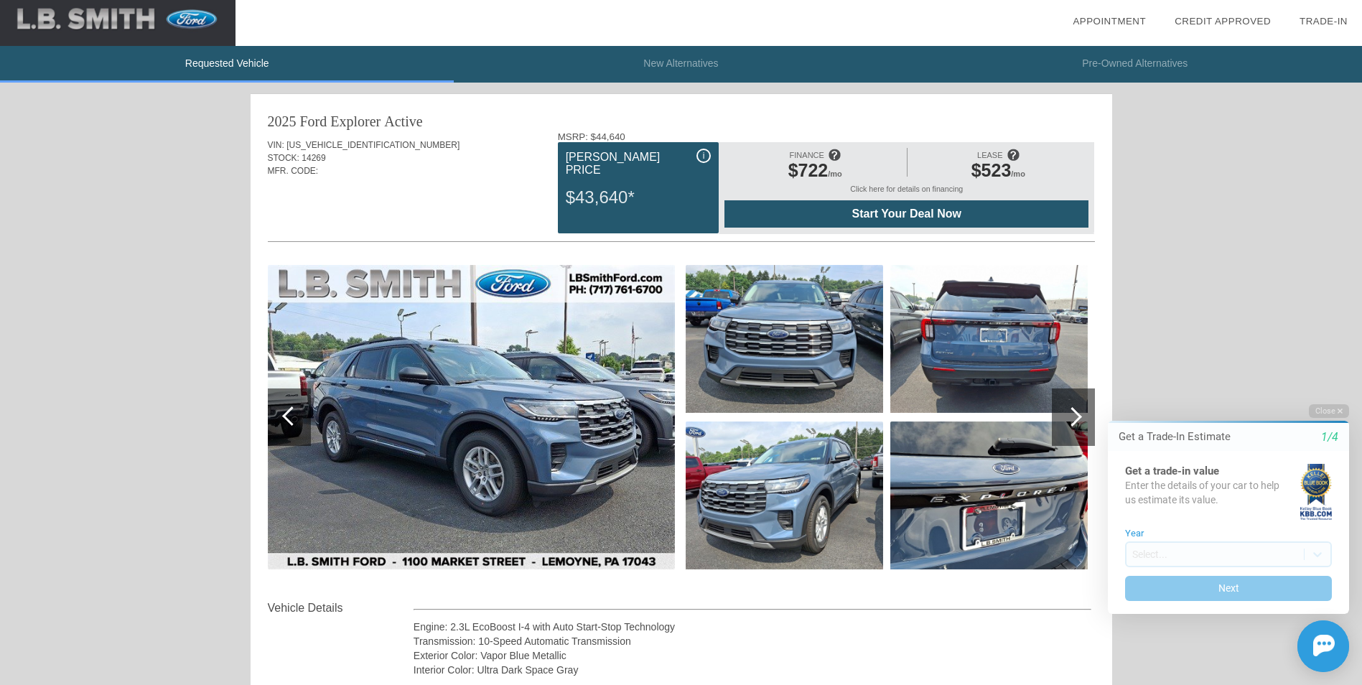
click at [1079, 391] on html "Welcome! Get a Trade-In Estimate 1/4 Get a trade-in value Enter the details of …" at bounding box center [1220, 391] width 284 height 0
click at [1078, 391] on html "Welcome! Get a Trade-In Estimate 1/4 Get a trade-in value Enter the details of …" at bounding box center [1220, 391] width 284 height 0
click at [284, 416] on div at bounding box center [291, 415] width 19 height 19
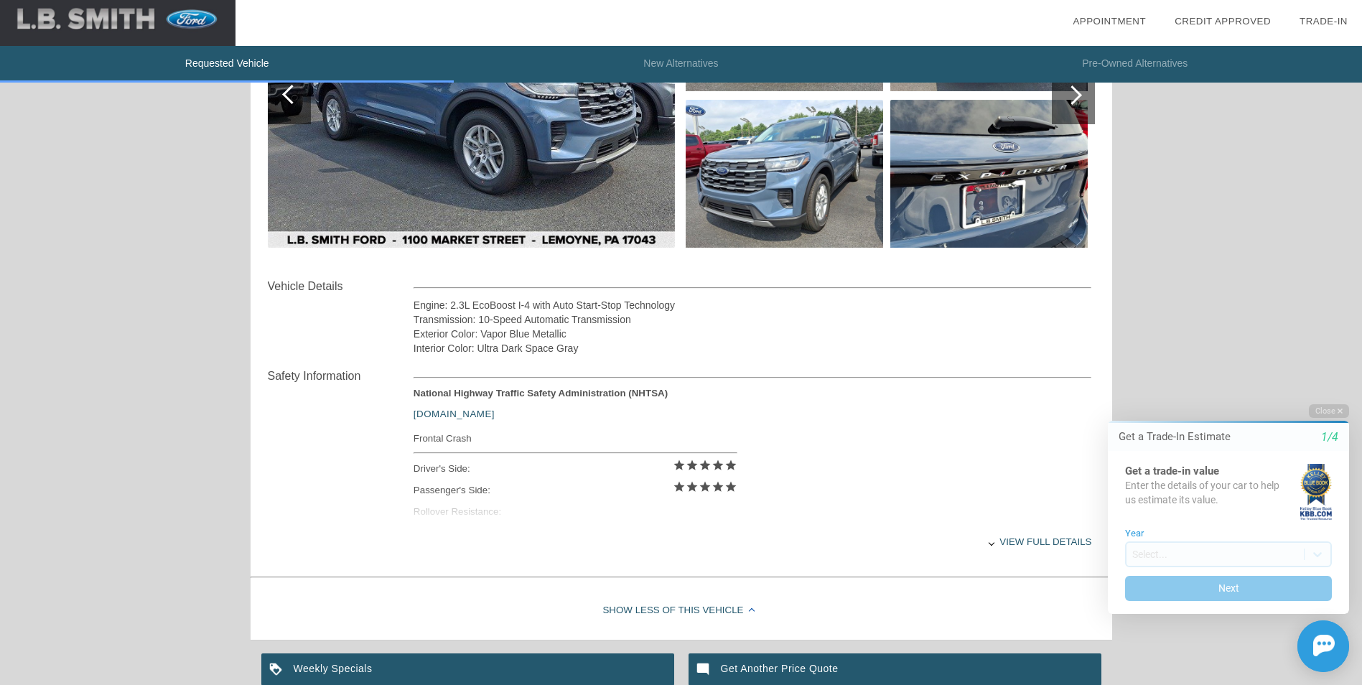
scroll to position [359, 0]
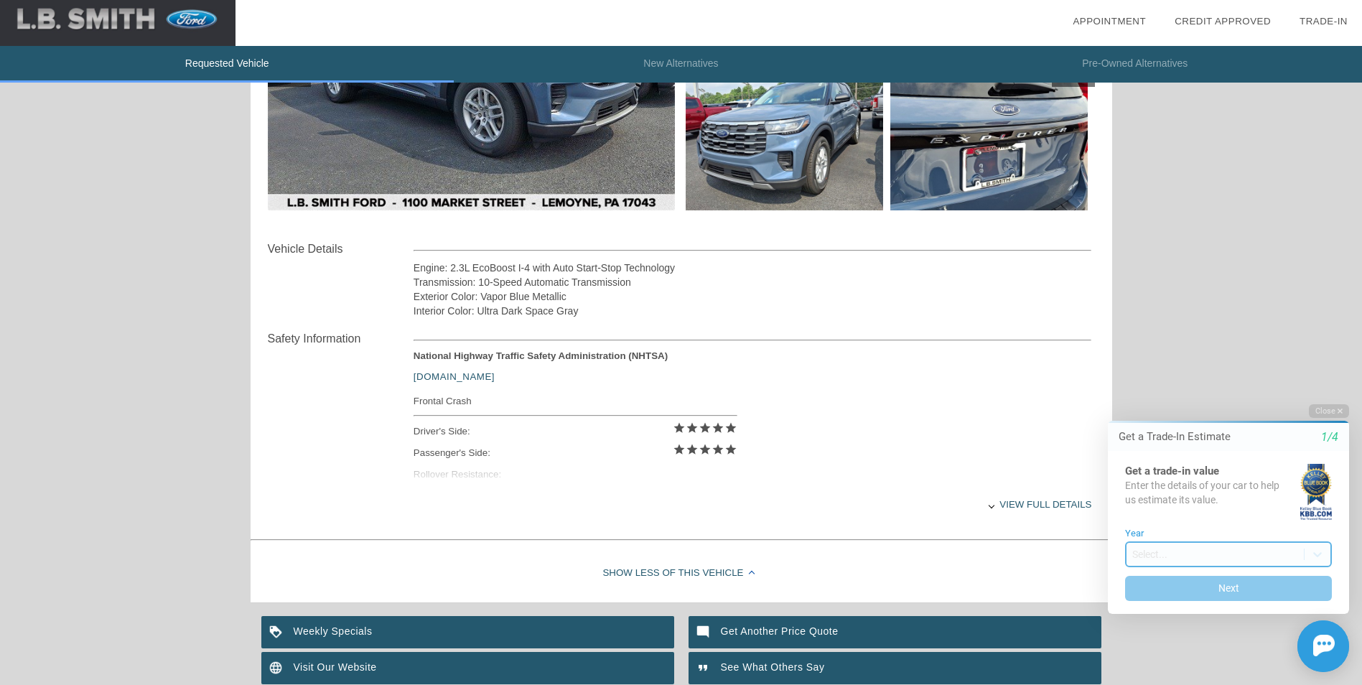
click at [1153, 391] on body "Welcome! Get a Trade-In Estimate 1/4 Get a trade-in value Enter the details of …" at bounding box center [1220, 391] width 284 height 0
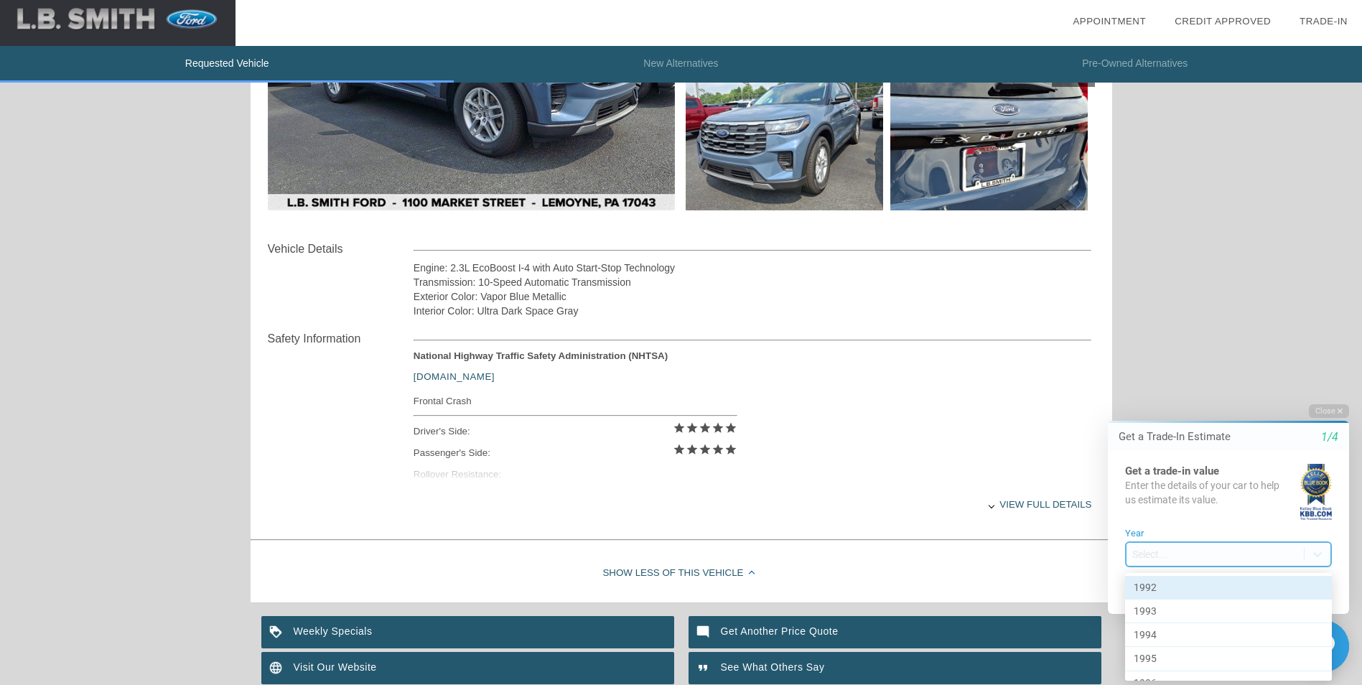
click at [1200, 185] on div "Requested Vehicle New Alternatives Pre-Owned Alternatives date_range Appointmen…" at bounding box center [681, 225] width 1362 height 1168
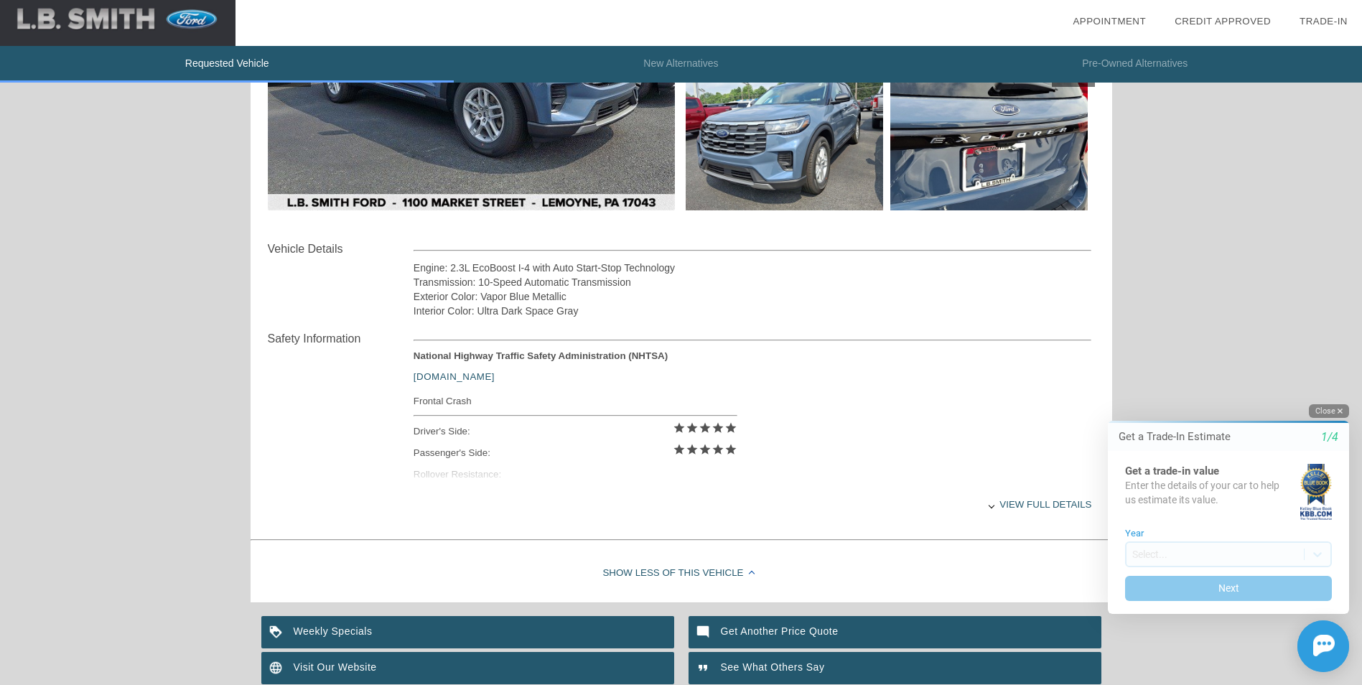
click at [1339, 407] on icon "button" at bounding box center [1340, 411] width 5 height 8
